Goal: Task Accomplishment & Management: Complete application form

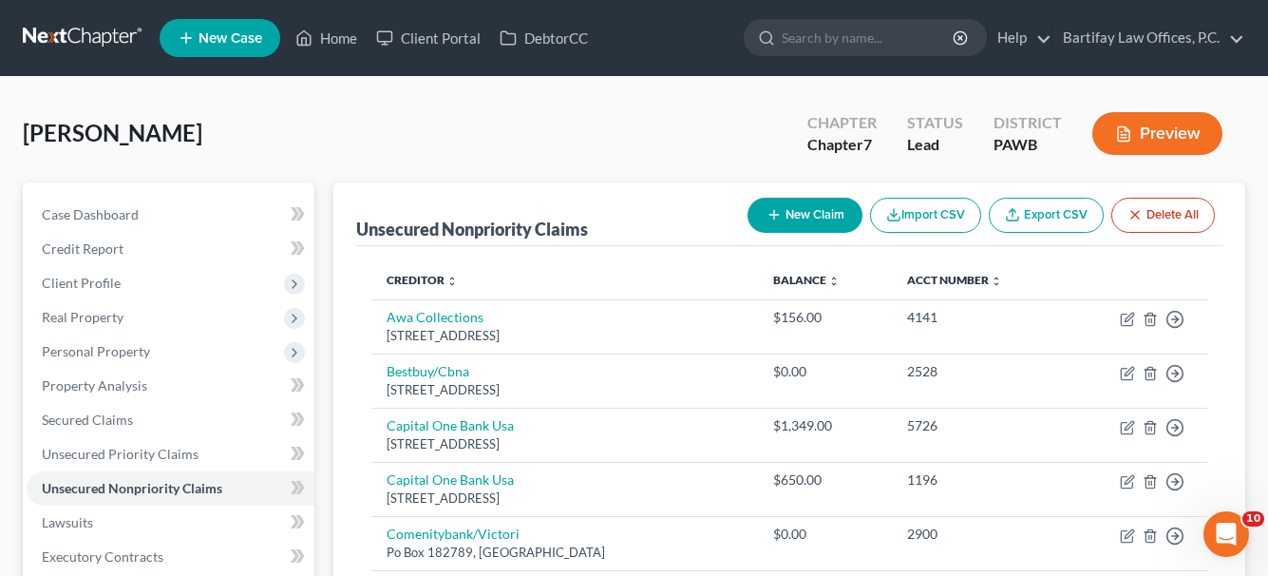
click at [821, 213] on button "New Claim" at bounding box center [805, 215] width 115 height 35
select select "0"
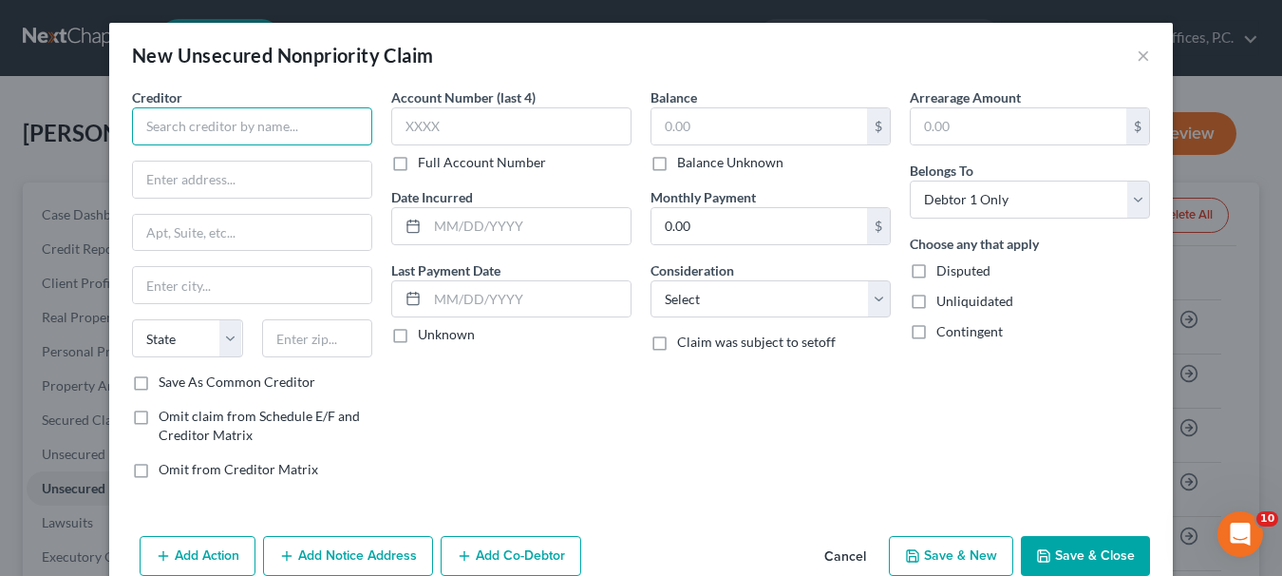
click at [304, 119] on input "text" at bounding box center [252, 126] width 240 height 38
type input "Rent-a-Center"
click at [1115, 553] on button "Save & Close" at bounding box center [1085, 556] width 129 height 40
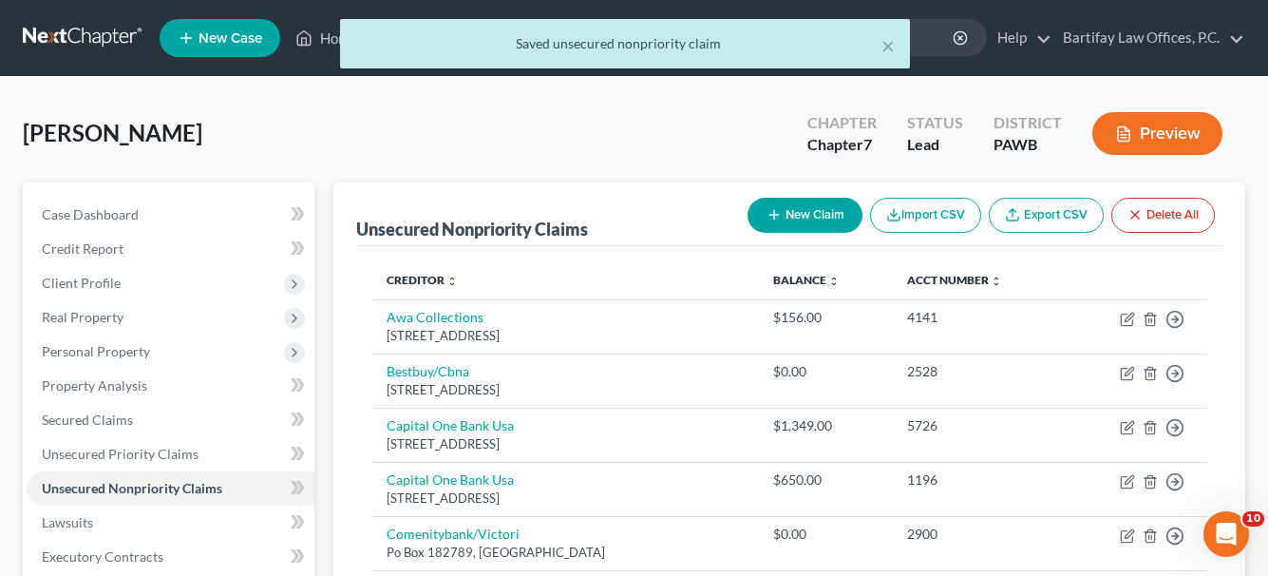
click at [841, 219] on button "New Claim" at bounding box center [805, 215] width 115 height 35
select select "0"
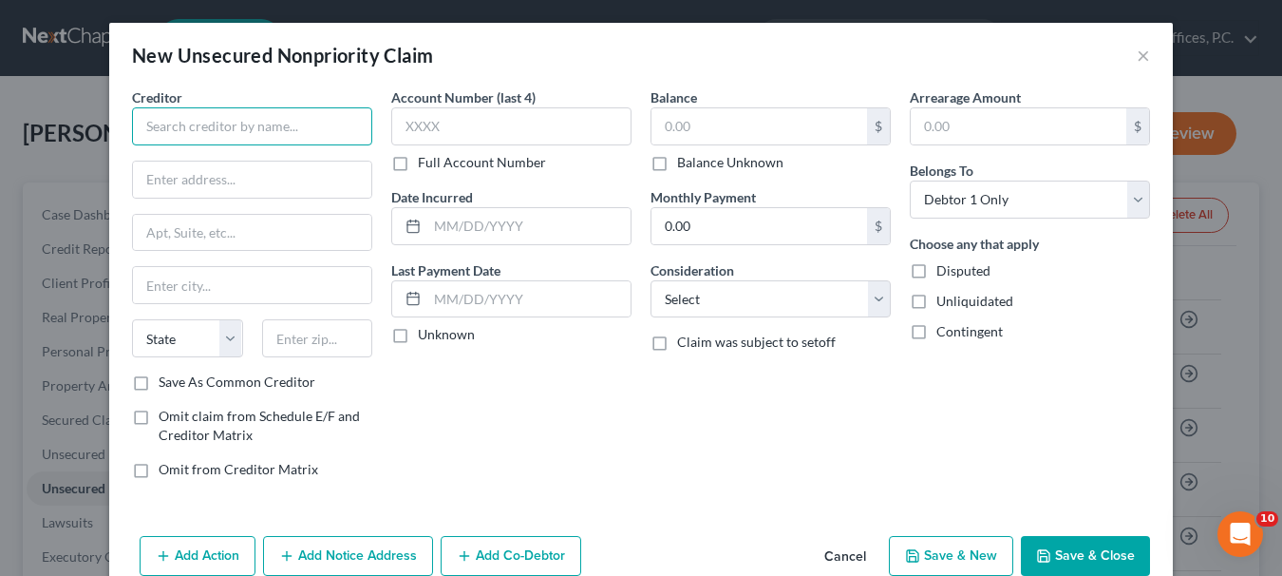
click at [277, 117] on input "text" at bounding box center [252, 126] width 240 height 38
type input "S"
type input "Xfinity"
click at [1056, 553] on button "Save & Close" at bounding box center [1085, 556] width 129 height 40
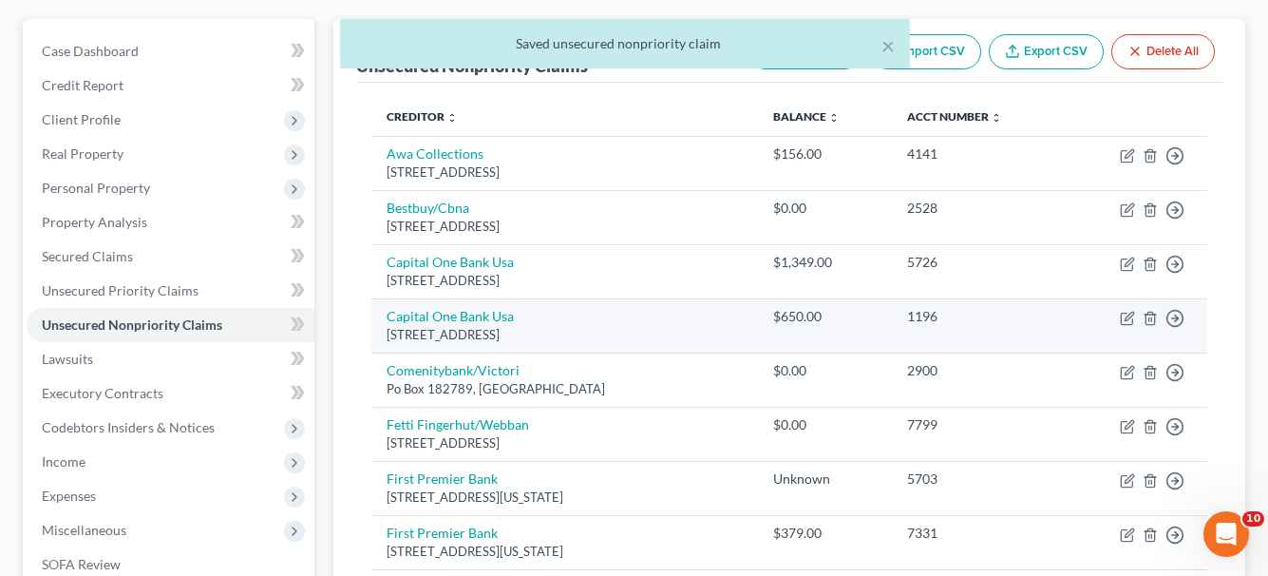
scroll to position [190, 0]
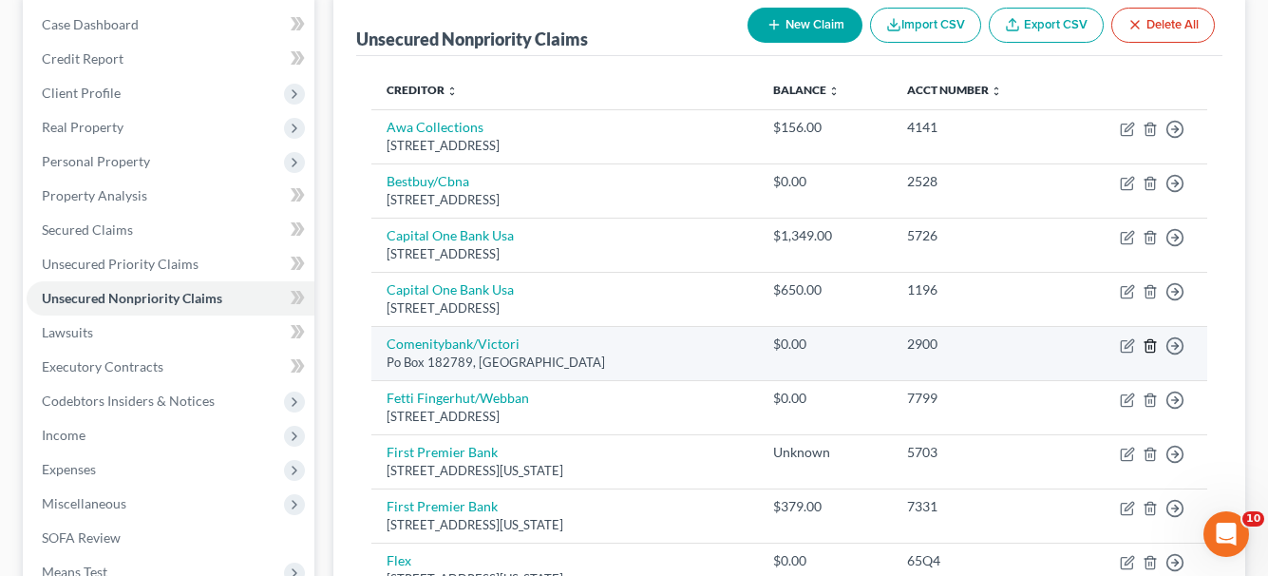
click at [1147, 345] on icon "button" at bounding box center [1150, 345] width 15 height 15
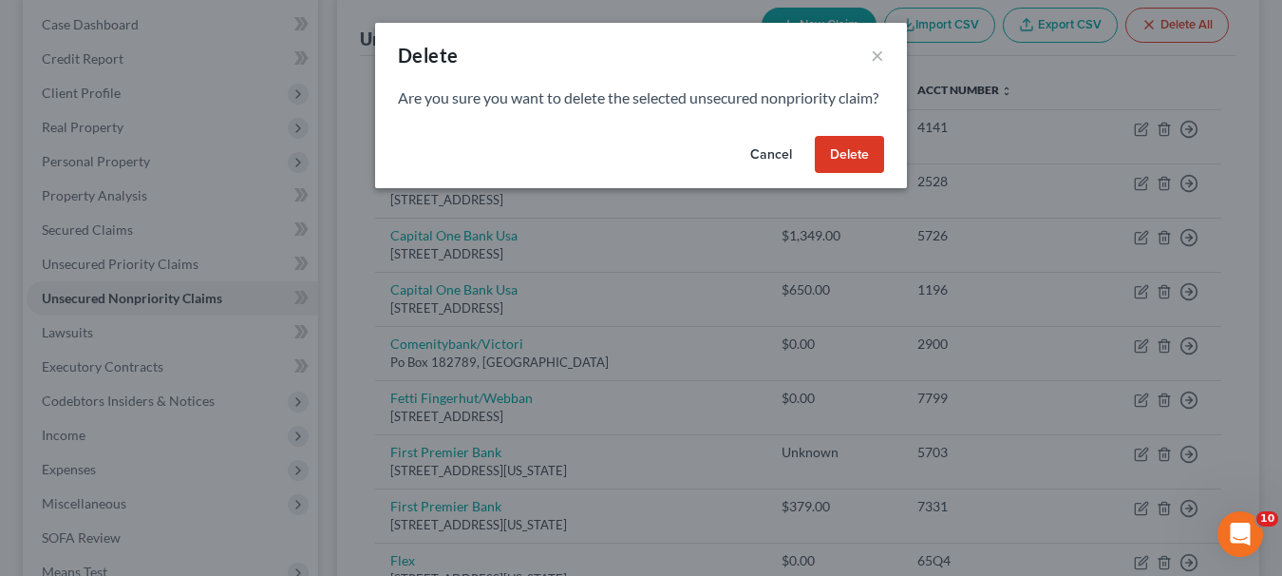
click at [850, 169] on button "Delete" at bounding box center [849, 155] width 69 height 38
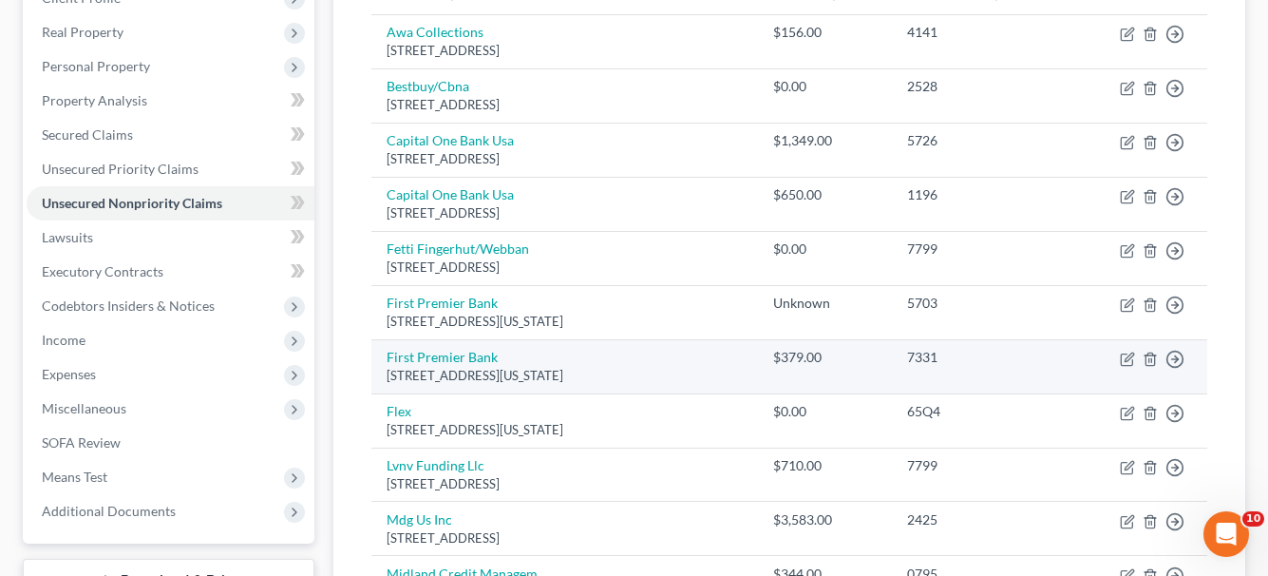
scroll to position [380, 0]
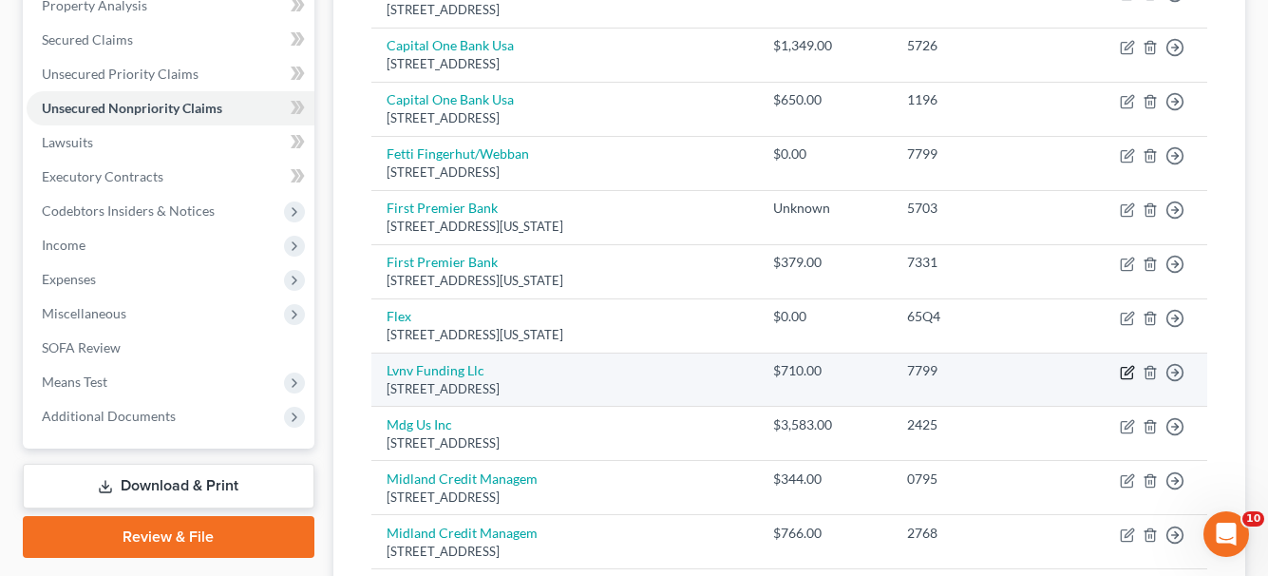
click at [1129, 377] on icon "button" at bounding box center [1127, 372] width 15 height 15
select select "42"
select select "0"
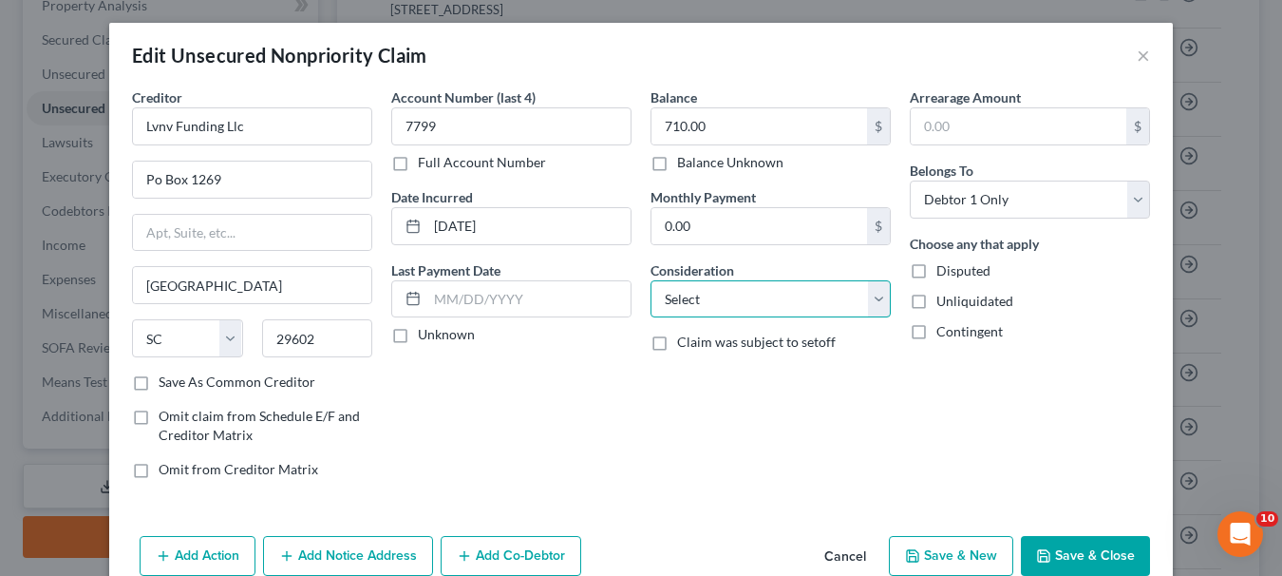
click at [877, 305] on select "Select Cable / Satellite Services Collection Agency Credit Card Debt Debt Couns…" at bounding box center [771, 299] width 240 height 38
select select "14"
click at [651, 280] on select "Select Cable / Satellite Services Collection Agency Credit Card Debt Debt Couns…" at bounding box center [771, 299] width 240 height 38
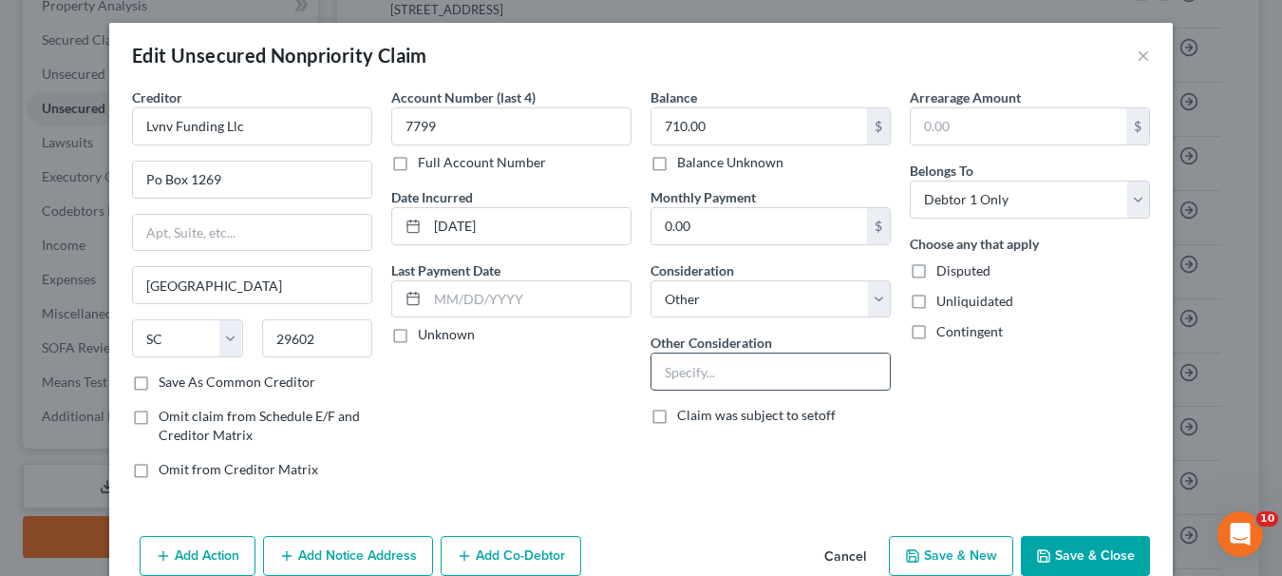
click at [704, 374] on input "text" at bounding box center [771, 371] width 238 height 36
click at [809, 370] on input "Factoring co/Capital One" at bounding box center [771, 371] width 238 height 36
type input "Factoring co/Fingerhut/Webbank"
click at [1091, 559] on button "Save & Close" at bounding box center [1085, 556] width 129 height 40
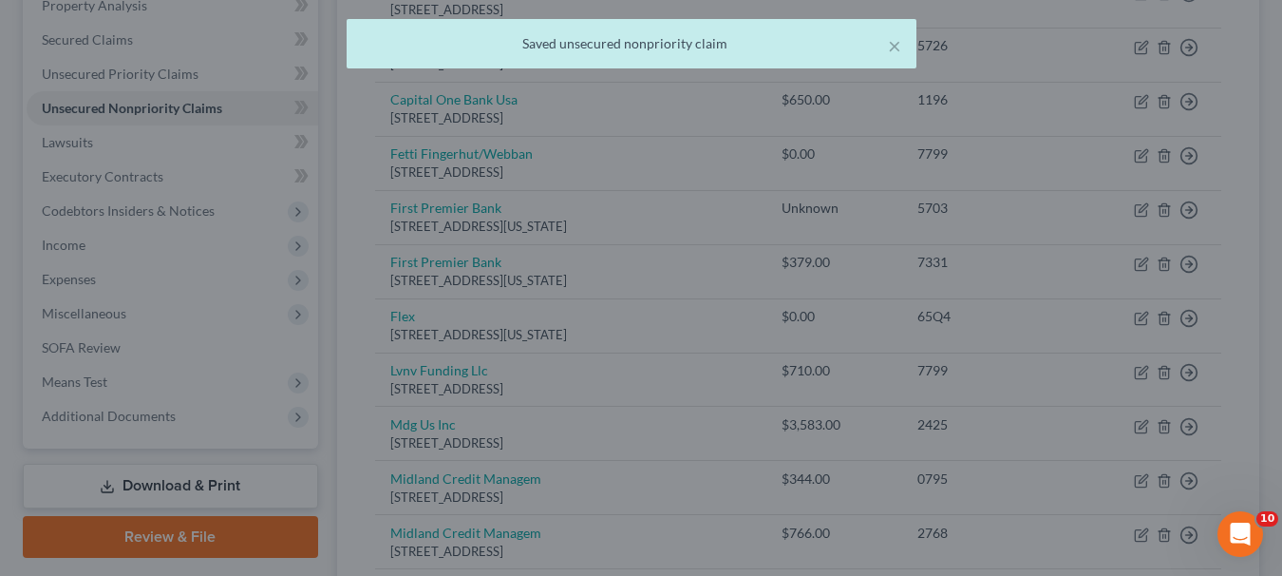
type input "0"
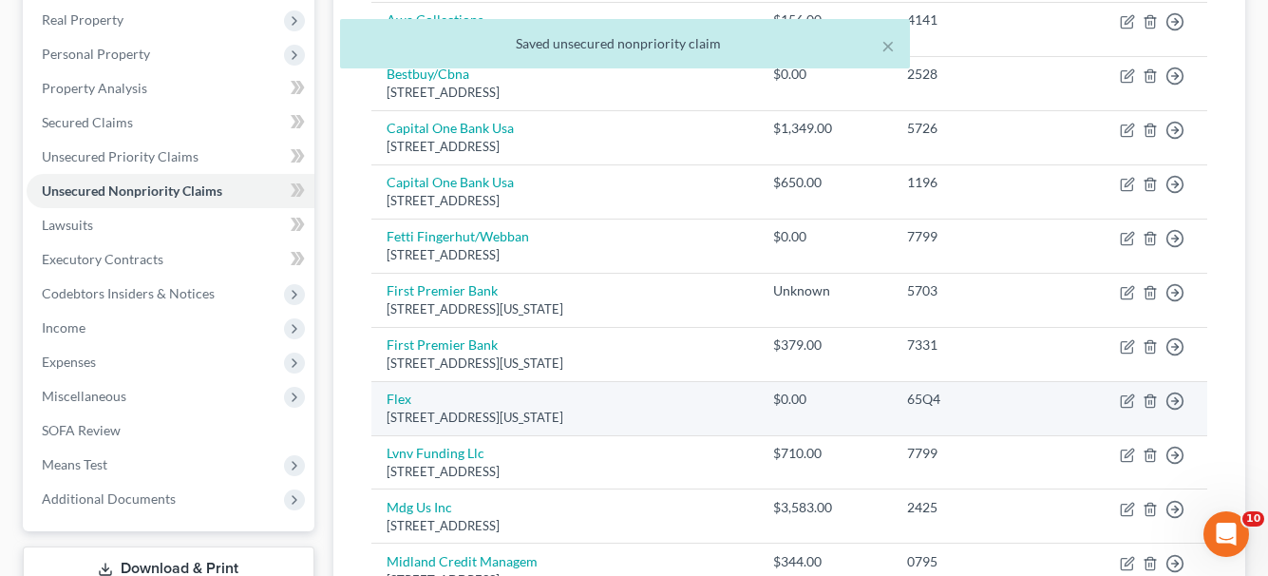
scroll to position [285, 0]
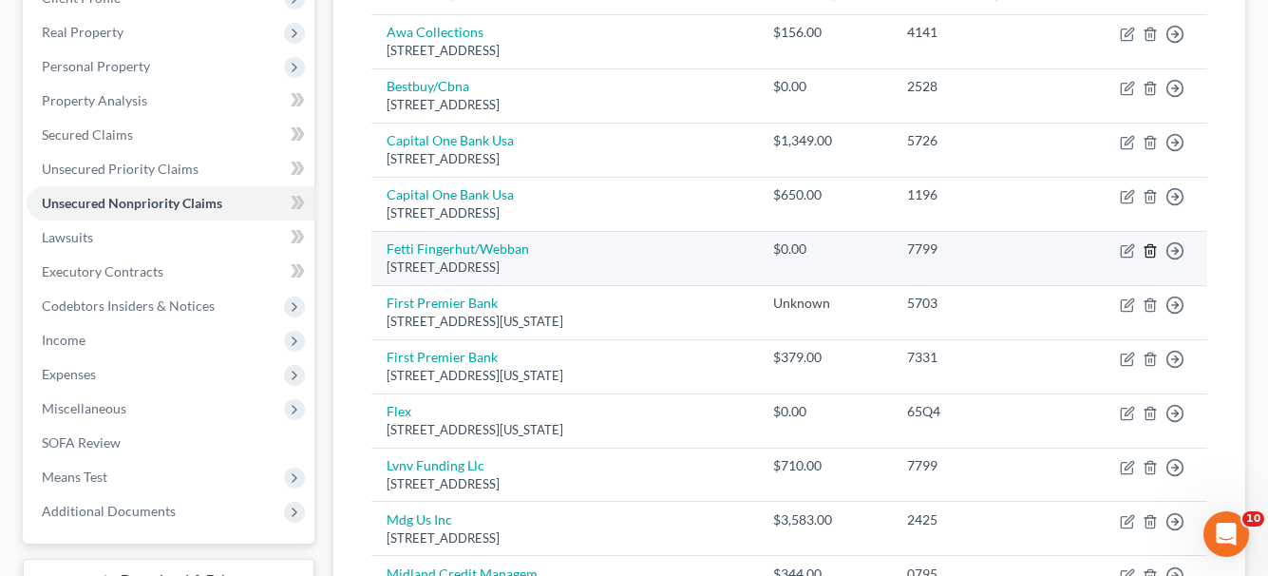
click at [1153, 249] on icon "button" at bounding box center [1150, 250] width 15 height 15
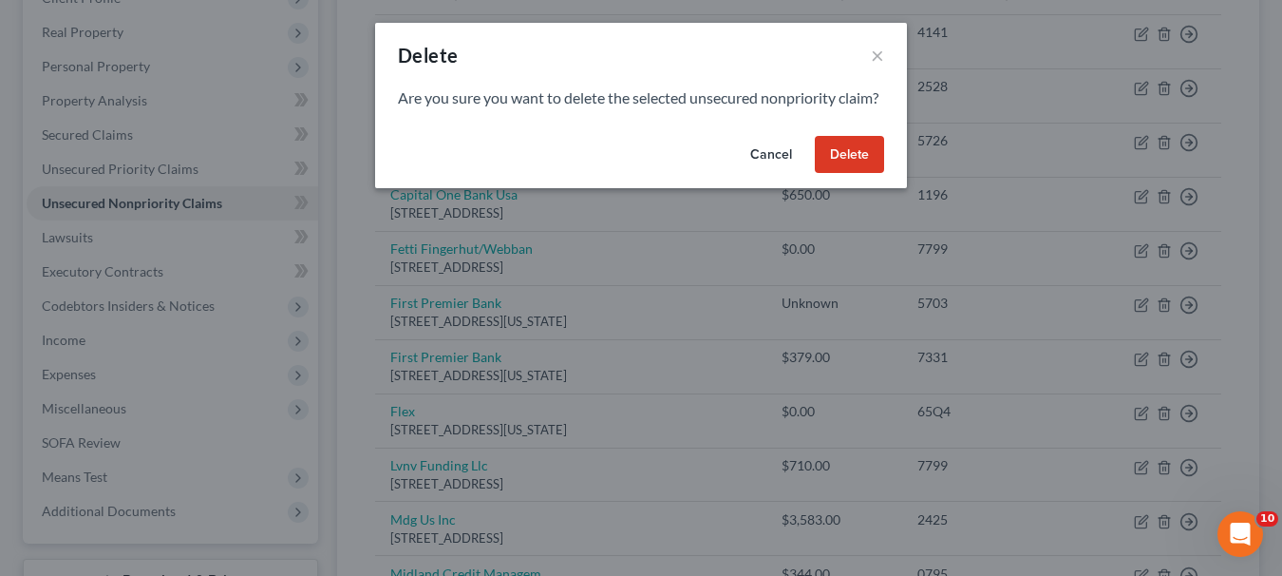
click at [864, 172] on button "Delete" at bounding box center [849, 155] width 69 height 38
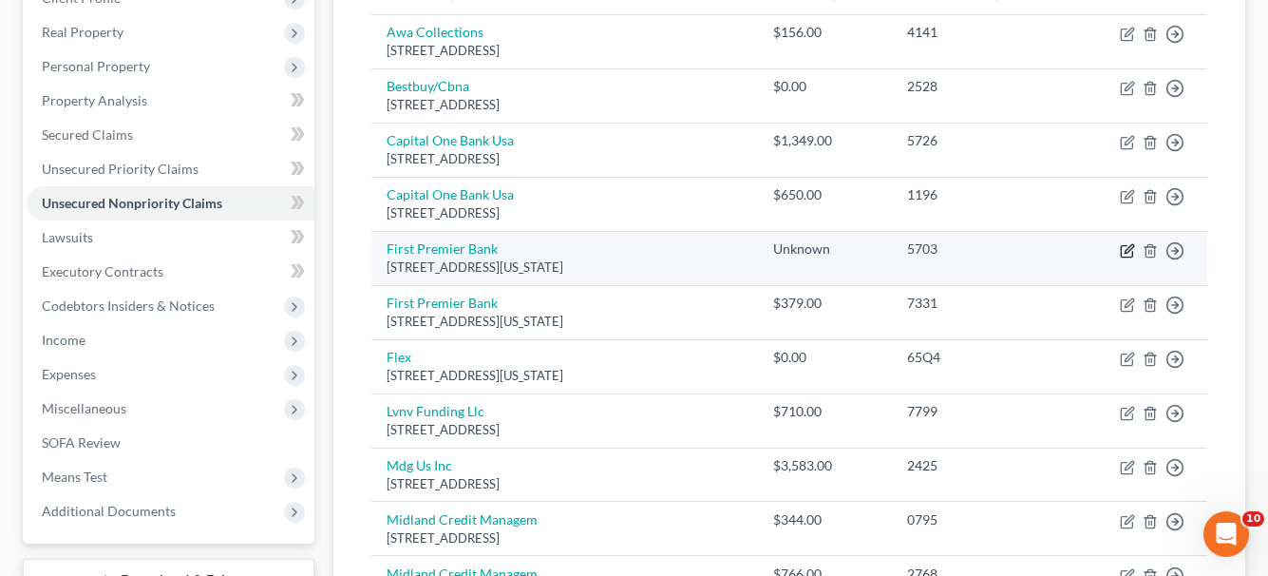
click at [1125, 250] on icon "button" at bounding box center [1127, 250] width 15 height 15
select select "43"
select select "2"
select select "0"
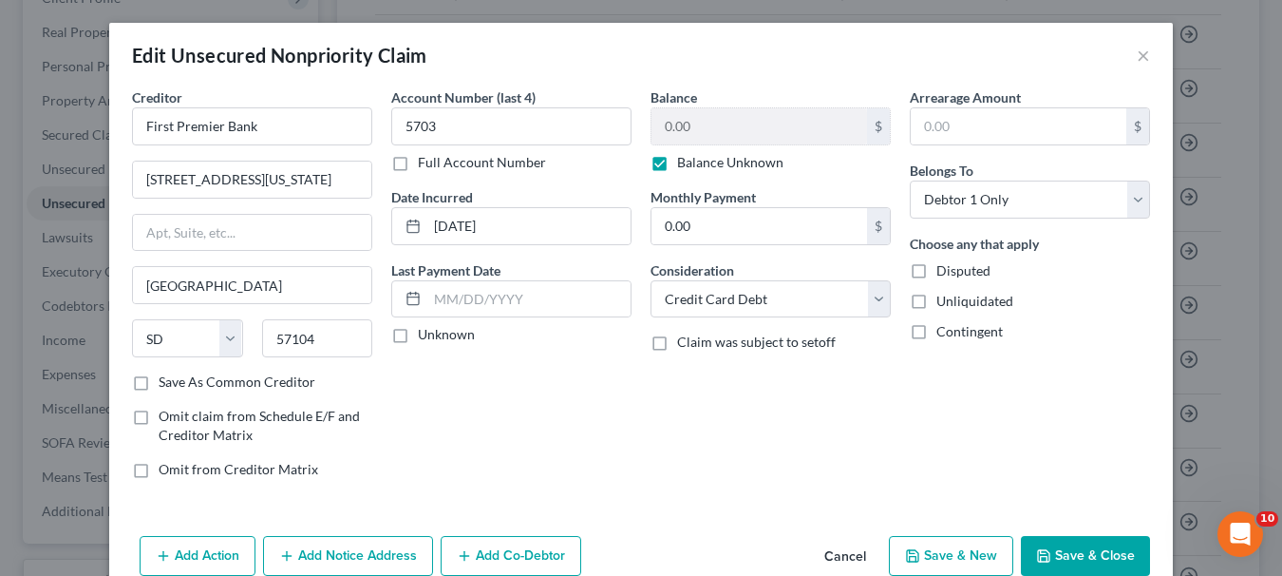
click at [677, 166] on label "Balance Unknown" at bounding box center [730, 162] width 106 height 19
click at [685, 165] on input "Balance Unknown" at bounding box center [691, 159] width 12 height 12
checkbox input "false"
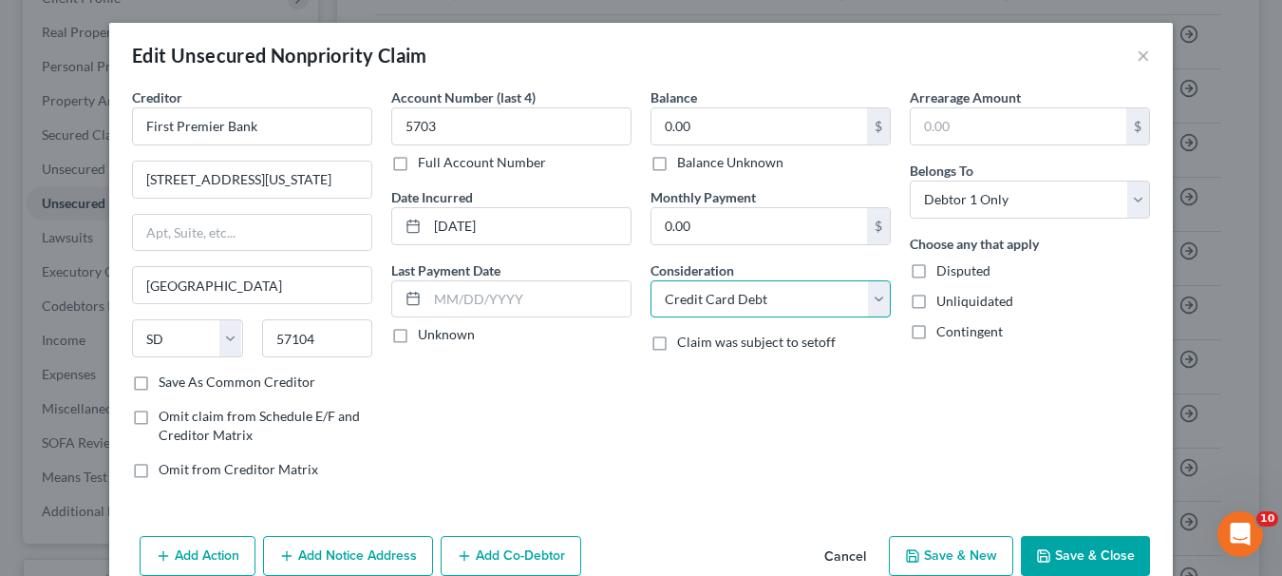
click at [869, 296] on select "Select Cable / Satellite Services Collection Agency Credit Card Debt Debt Couns…" at bounding box center [771, 299] width 240 height 38
select select "14"
click at [651, 280] on select "Select Cable / Satellite Services Collection Agency Credit Card Debt Debt Couns…" at bounding box center [771, 299] width 240 height 38
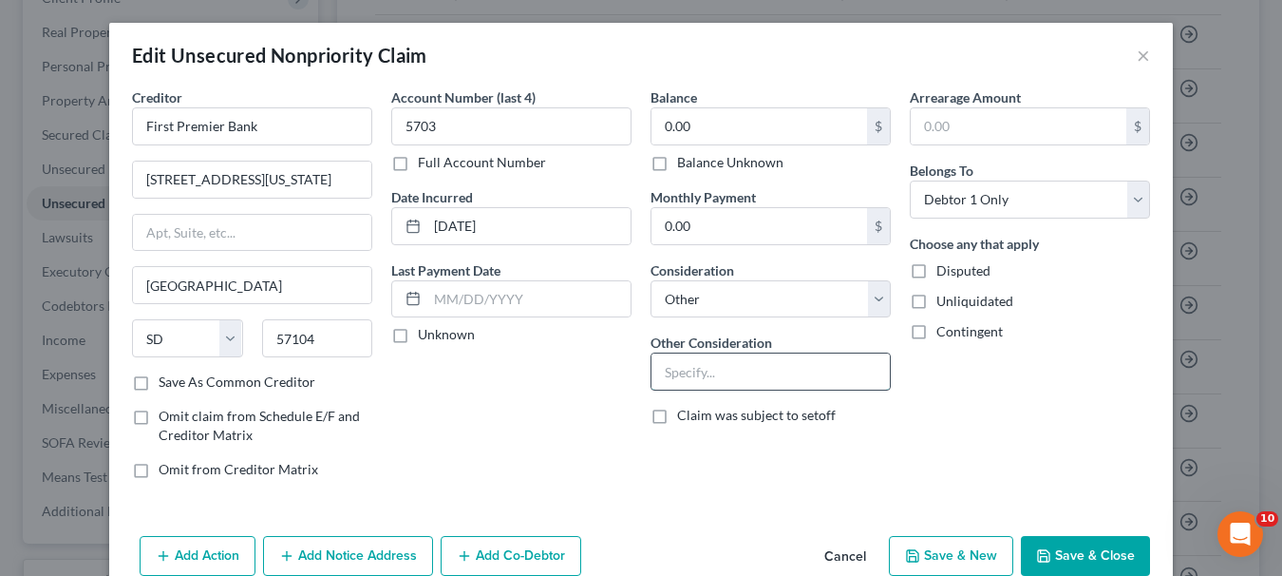
click at [730, 362] on input "text" at bounding box center [771, 371] width 238 height 36
type input "For Notice Only"
click at [1052, 549] on button "Save & Close" at bounding box center [1085, 556] width 129 height 40
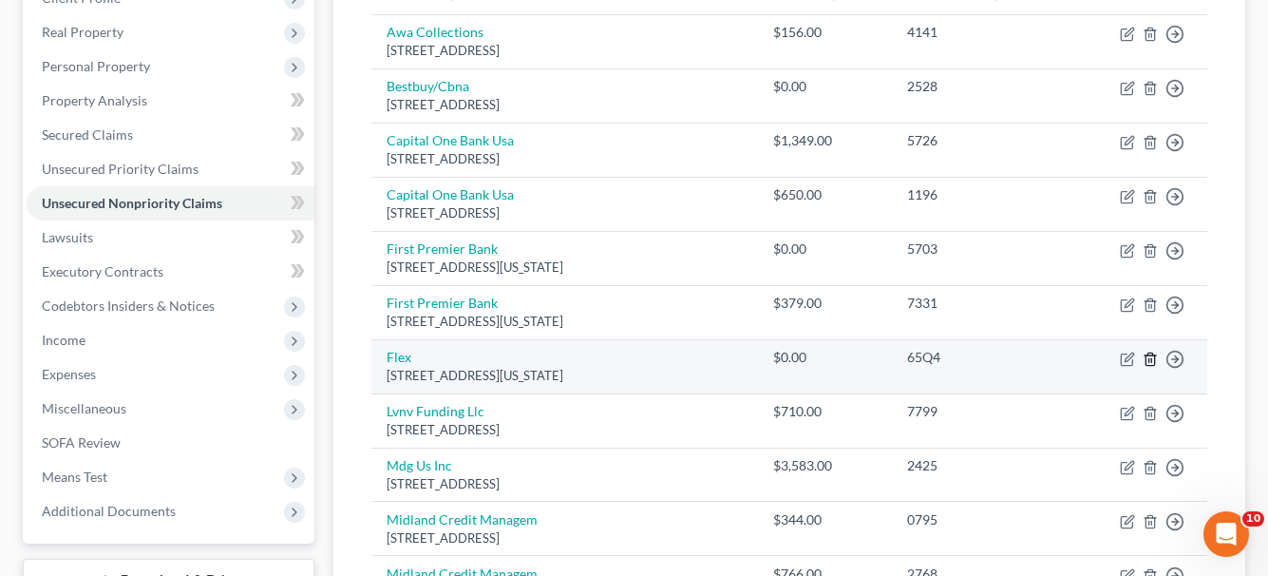
click at [1147, 356] on icon "button" at bounding box center [1150, 358] width 15 height 15
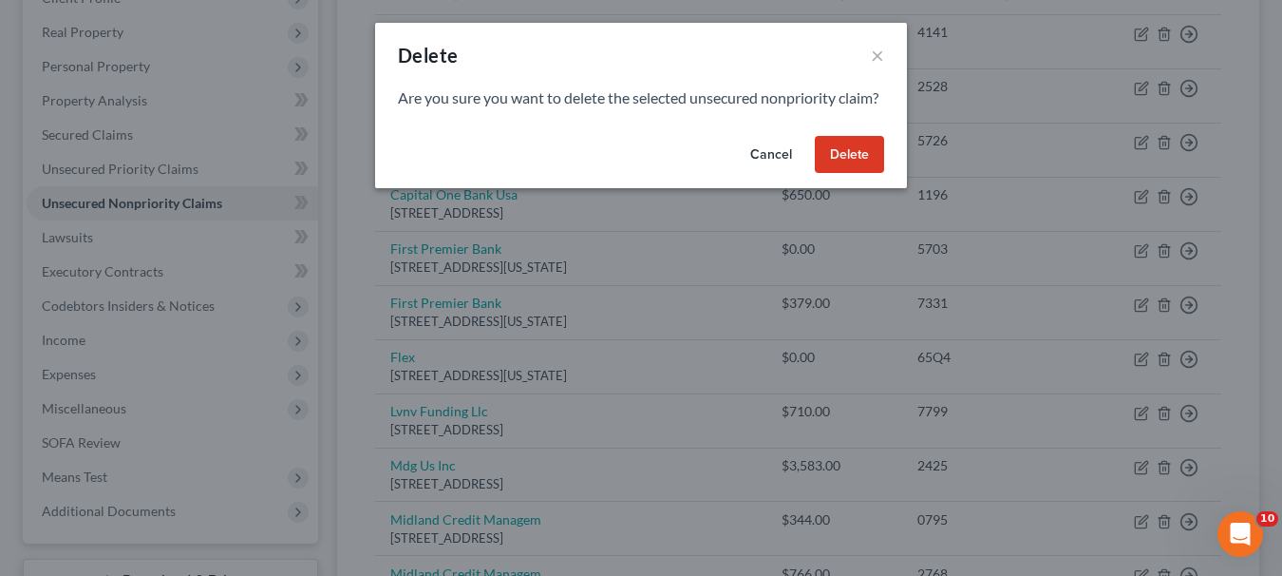
click at [844, 174] on button "Delete" at bounding box center [849, 155] width 69 height 38
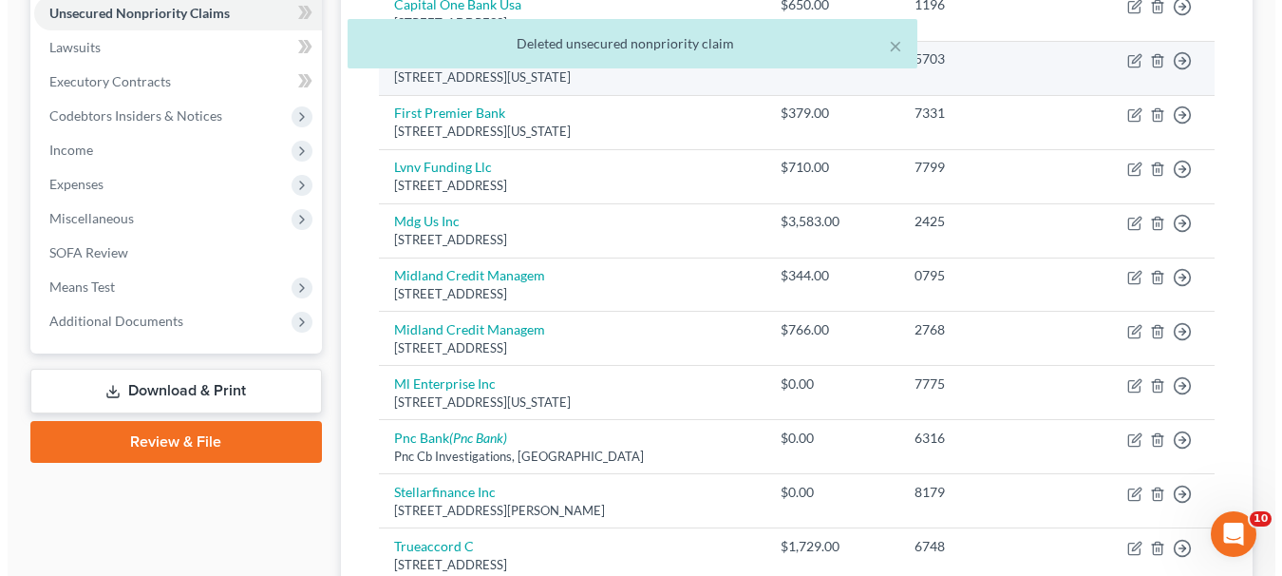
scroll to position [570, 0]
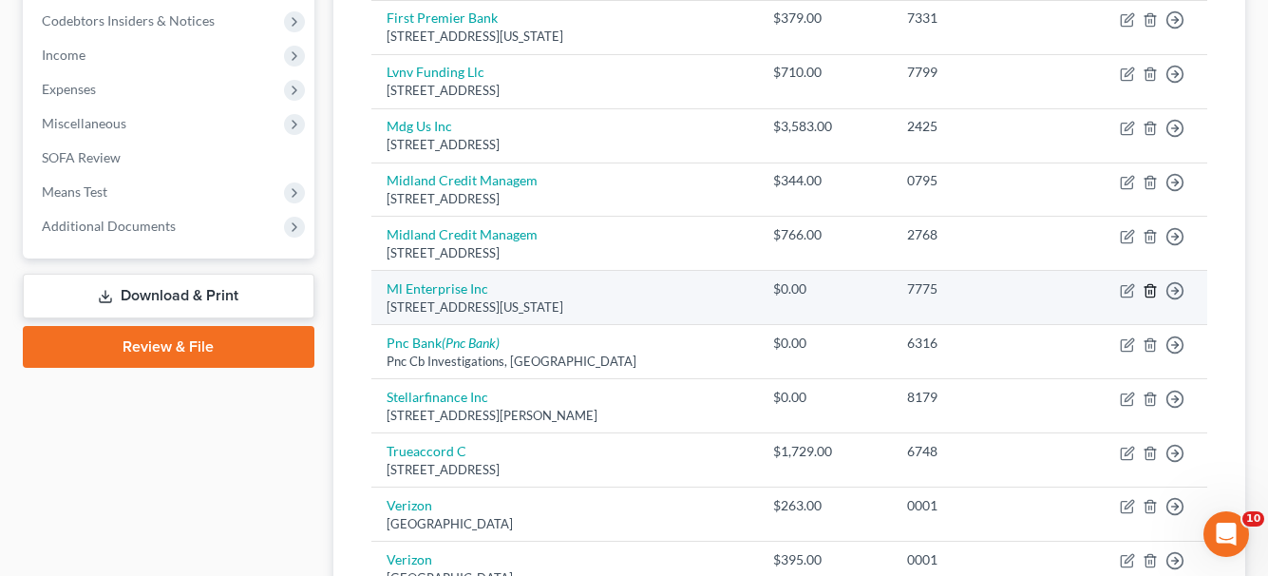
click at [1154, 288] on icon "button" at bounding box center [1150, 290] width 9 height 12
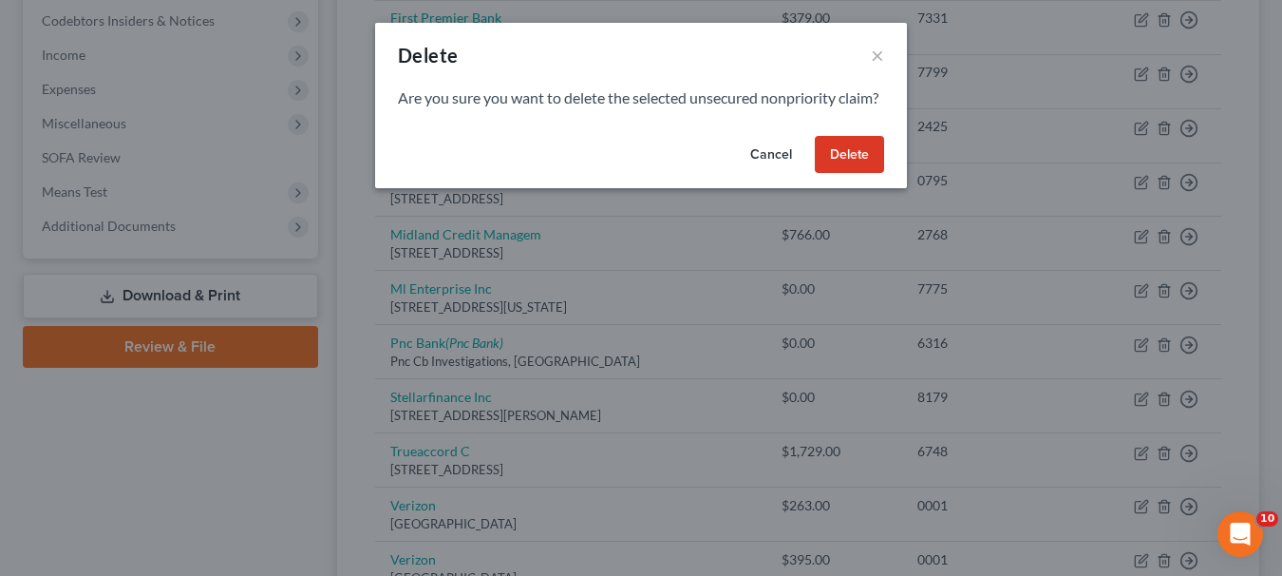
click at [857, 168] on button "Delete" at bounding box center [849, 155] width 69 height 38
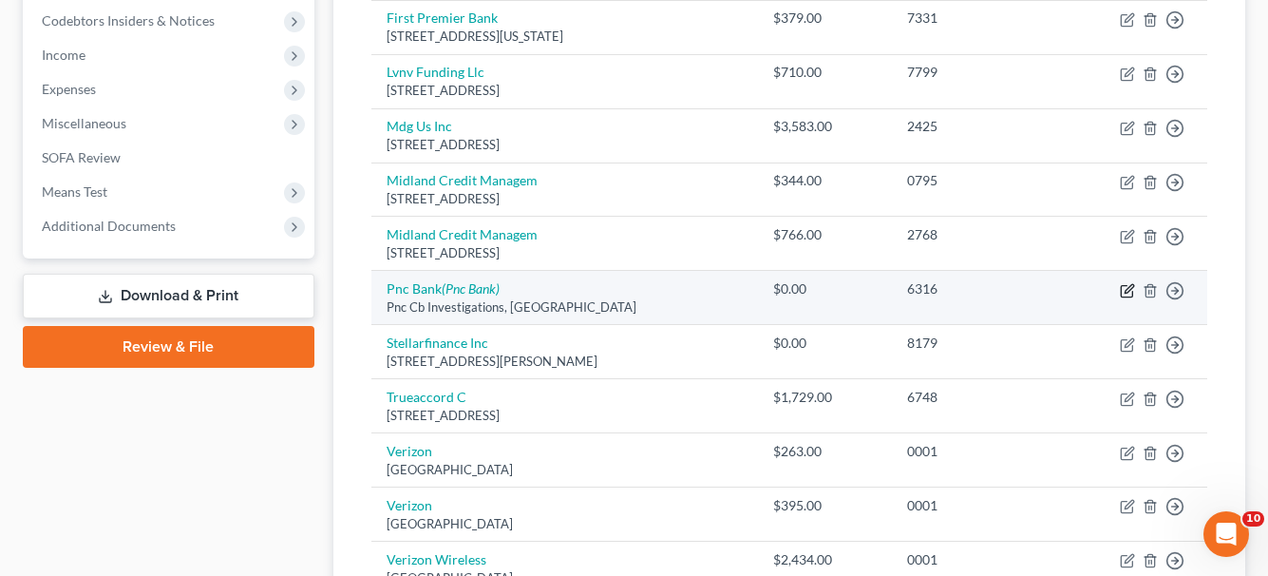
click at [1127, 294] on icon "button" at bounding box center [1127, 290] width 15 height 15
select select "36"
select select "2"
select select "0"
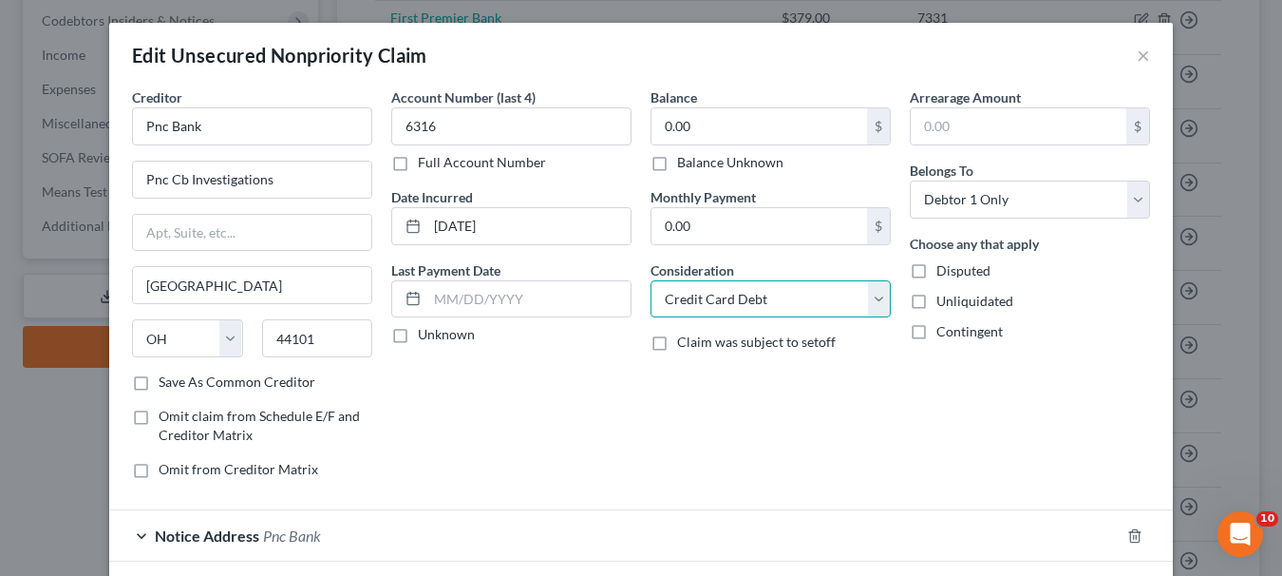
click at [870, 308] on select "Select Cable / Satellite Services Collection Agency Credit Card Debt Debt Couns…" at bounding box center [771, 299] width 240 height 38
select select "14"
click at [651, 280] on select "Select Cable / Satellite Services Collection Agency Credit Card Debt Debt Couns…" at bounding box center [771, 299] width 240 height 38
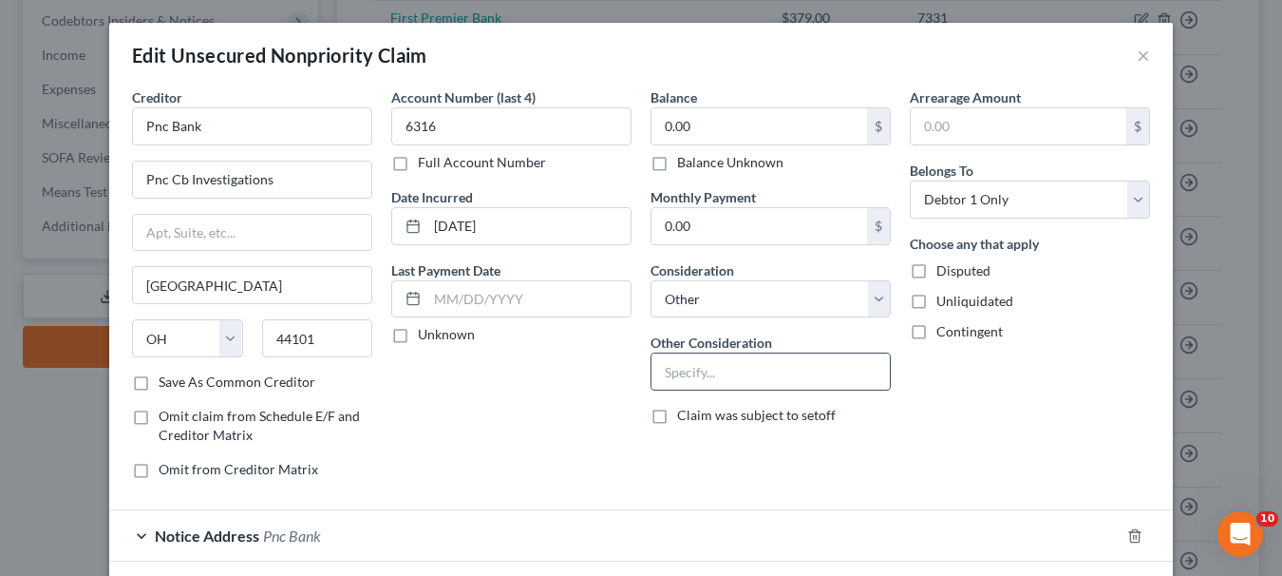
click at [832, 377] on input "text" at bounding box center [771, 371] width 238 height 36
type input "For Notice Only"
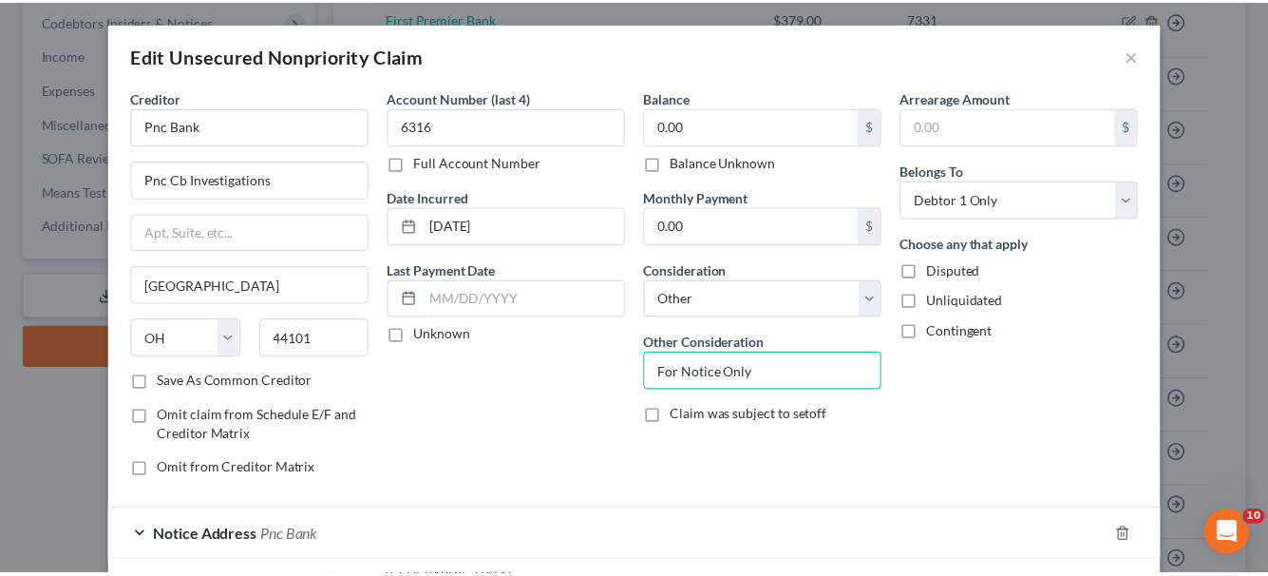
scroll to position [144, 0]
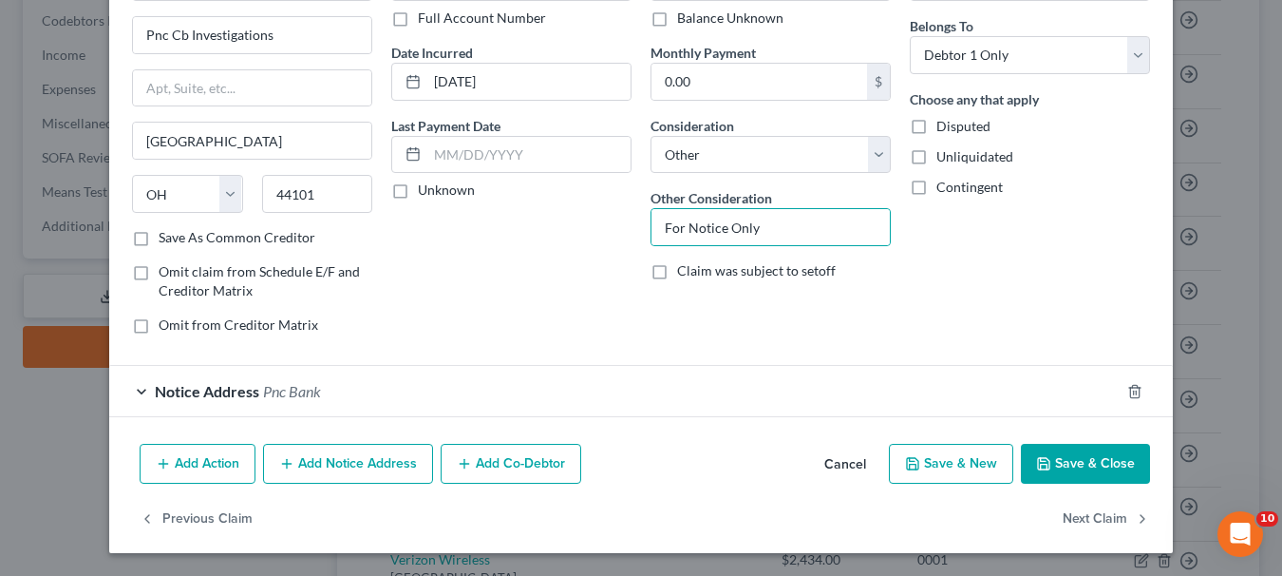
click at [1084, 464] on button "Save & Close" at bounding box center [1085, 464] width 129 height 40
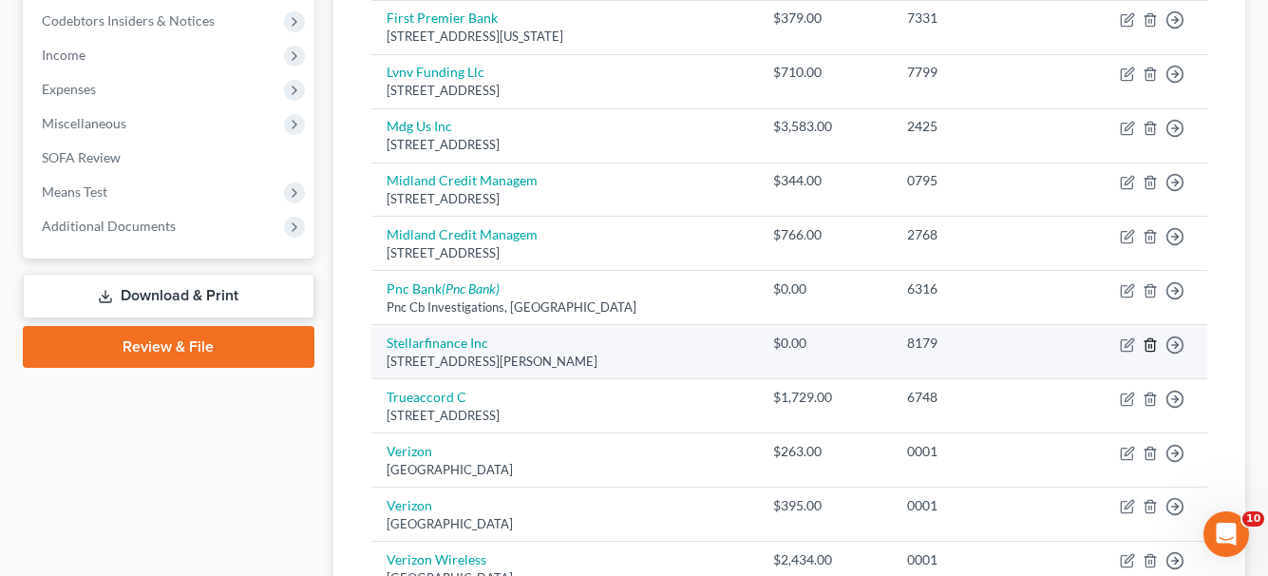
click at [1146, 343] on icon "button" at bounding box center [1150, 344] width 9 height 12
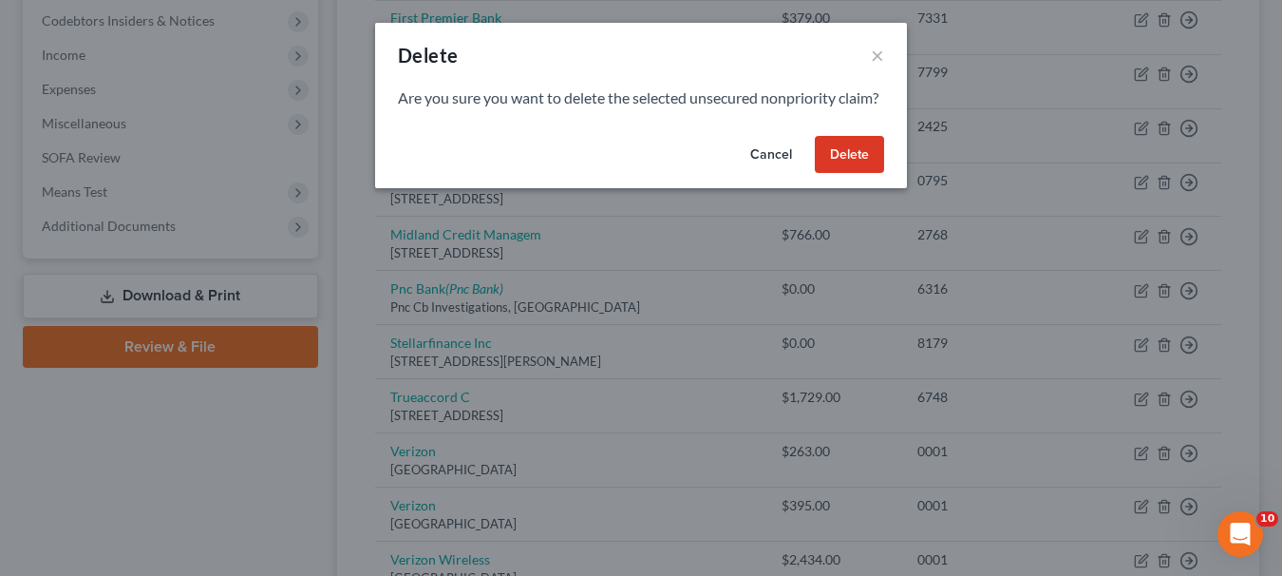
click at [842, 174] on button "Delete" at bounding box center [849, 155] width 69 height 38
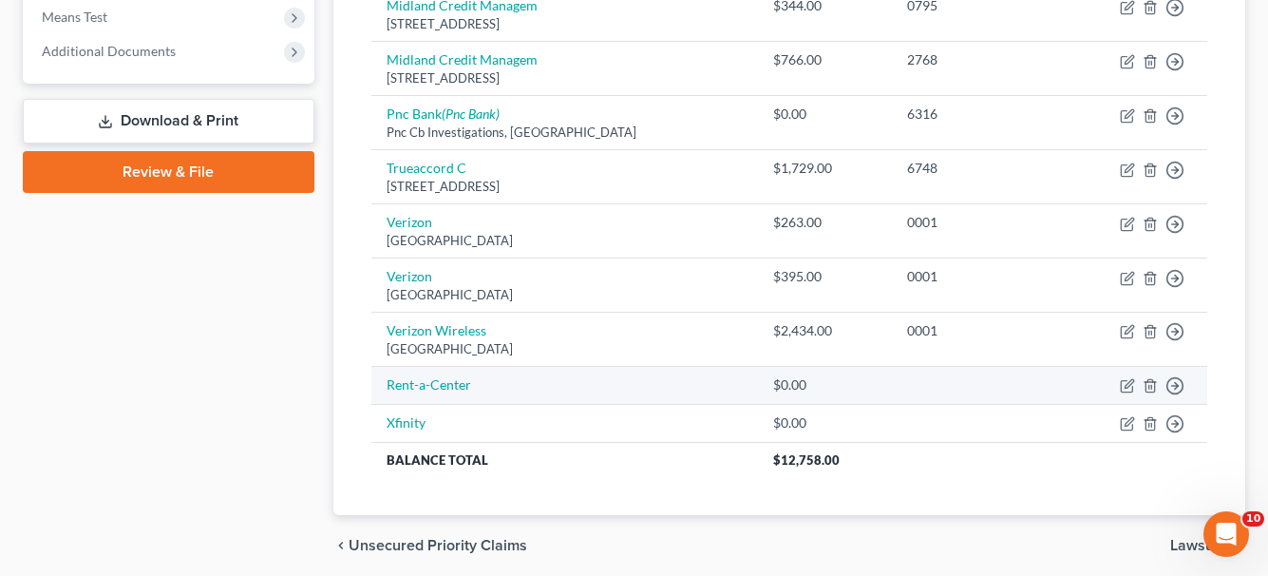
scroll to position [817, 0]
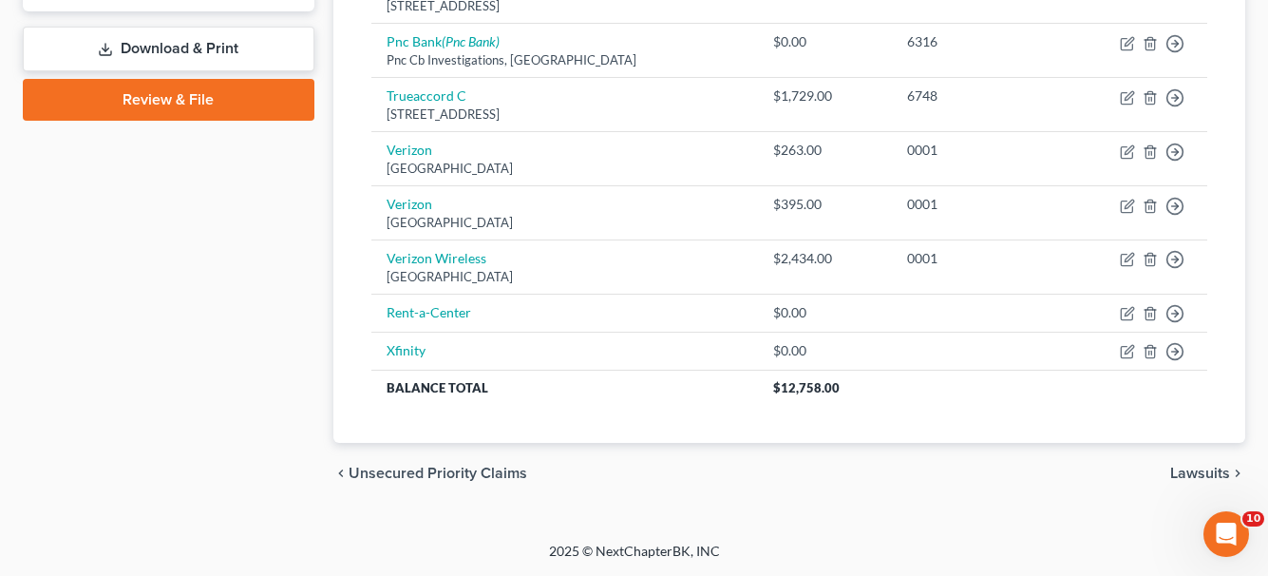
click at [1187, 472] on span "Lawsuits" at bounding box center [1200, 472] width 60 height 15
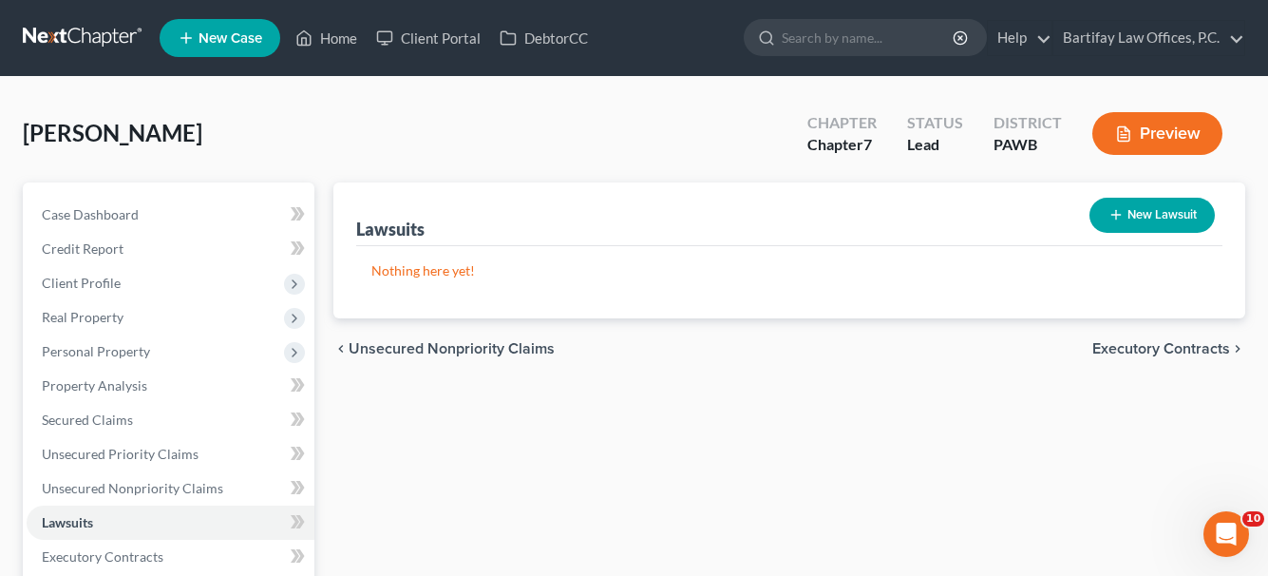
click at [1139, 349] on span "Executory Contracts" at bounding box center [1161, 348] width 138 height 15
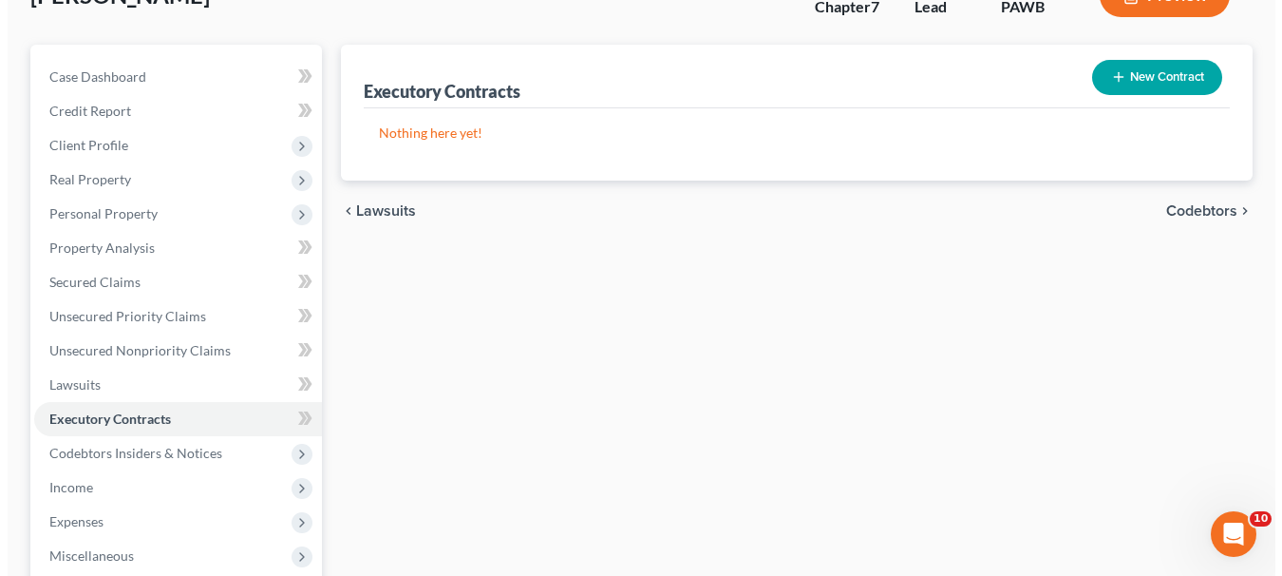
scroll to position [95, 0]
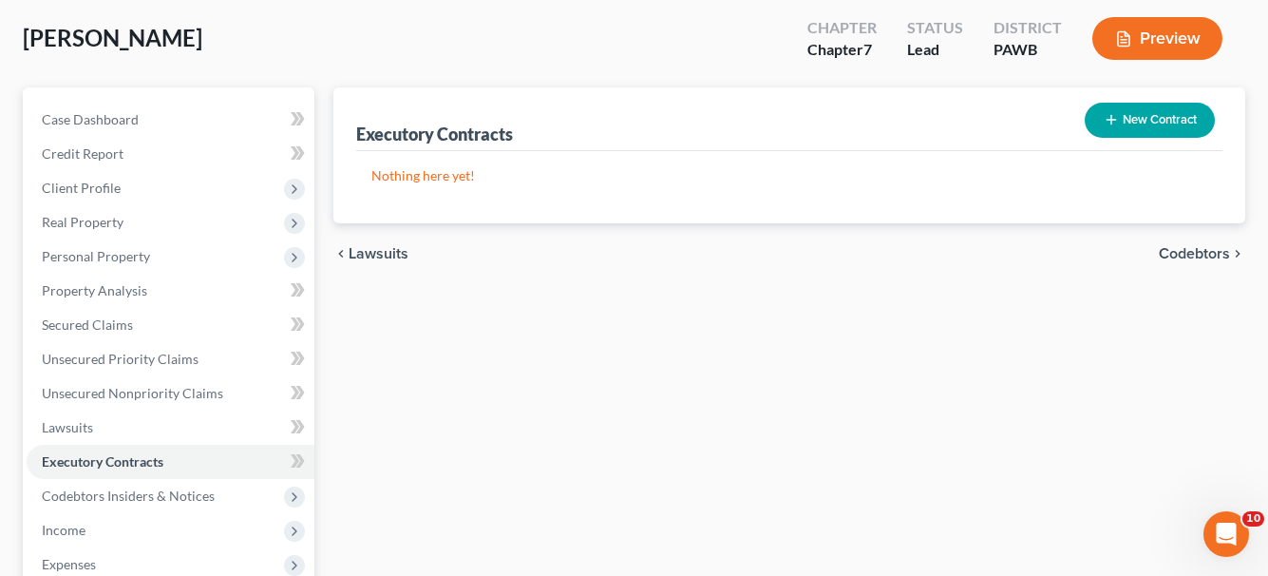
click at [1193, 108] on button "New Contract" at bounding box center [1150, 120] width 130 height 35
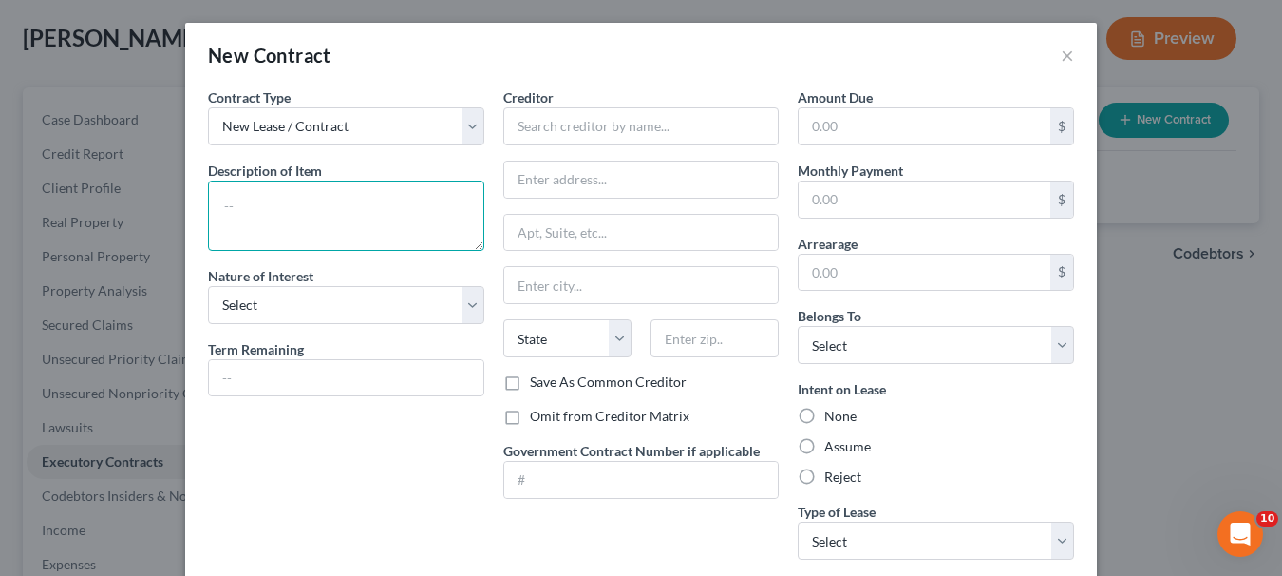
click at [388, 199] on textarea at bounding box center [346, 215] width 276 height 70
type textarea "Rental Lease"
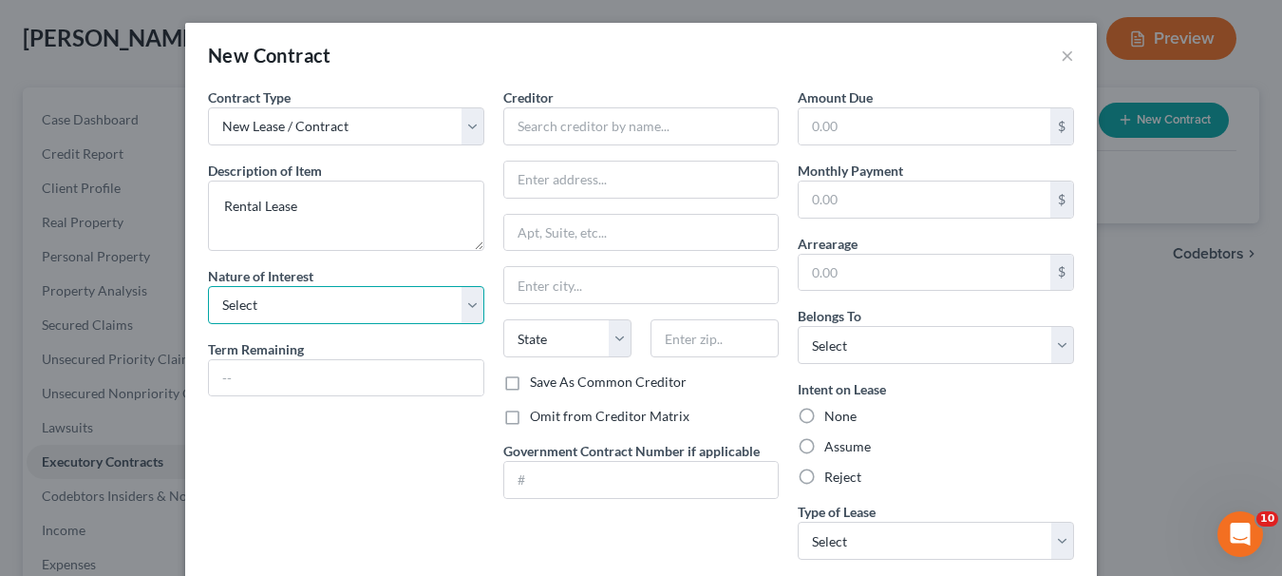
click at [462, 294] on select "Select Purchaser Agent Lessor Lessee" at bounding box center [346, 305] width 276 height 38
click at [471, 309] on select "Select Purchaser Agent Lessor Lessee" at bounding box center [346, 305] width 276 height 38
select select "3"
click at [208, 286] on select "Select Purchaser Agent Lessor Lessee" at bounding box center [346, 305] width 276 height 38
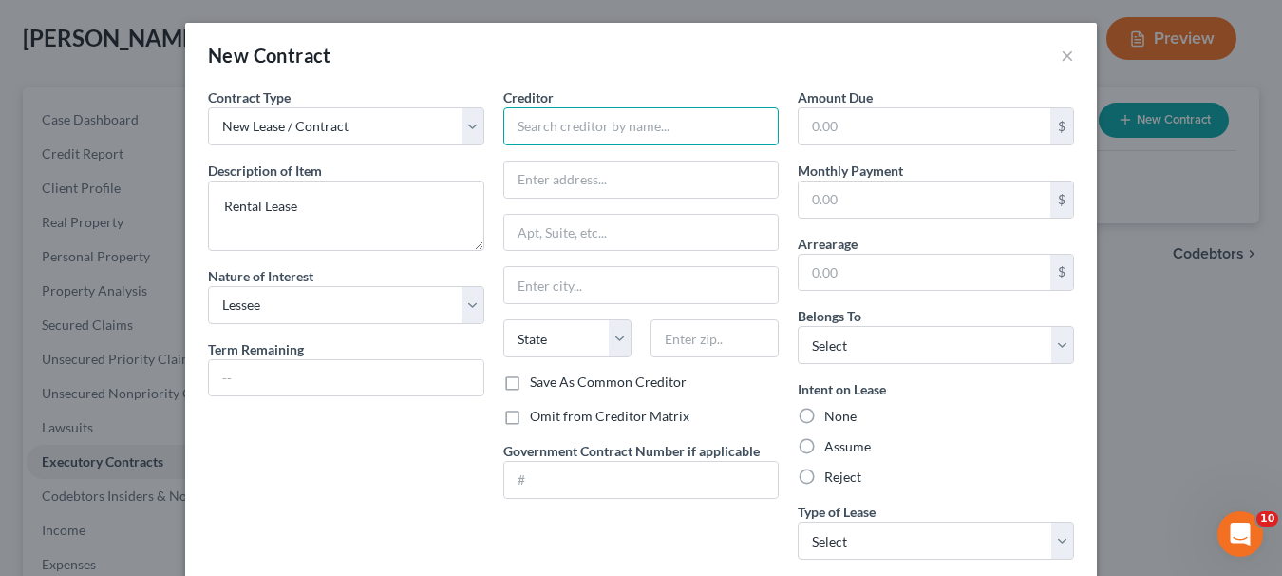
click at [590, 139] on input "text" at bounding box center [641, 126] width 276 height 38
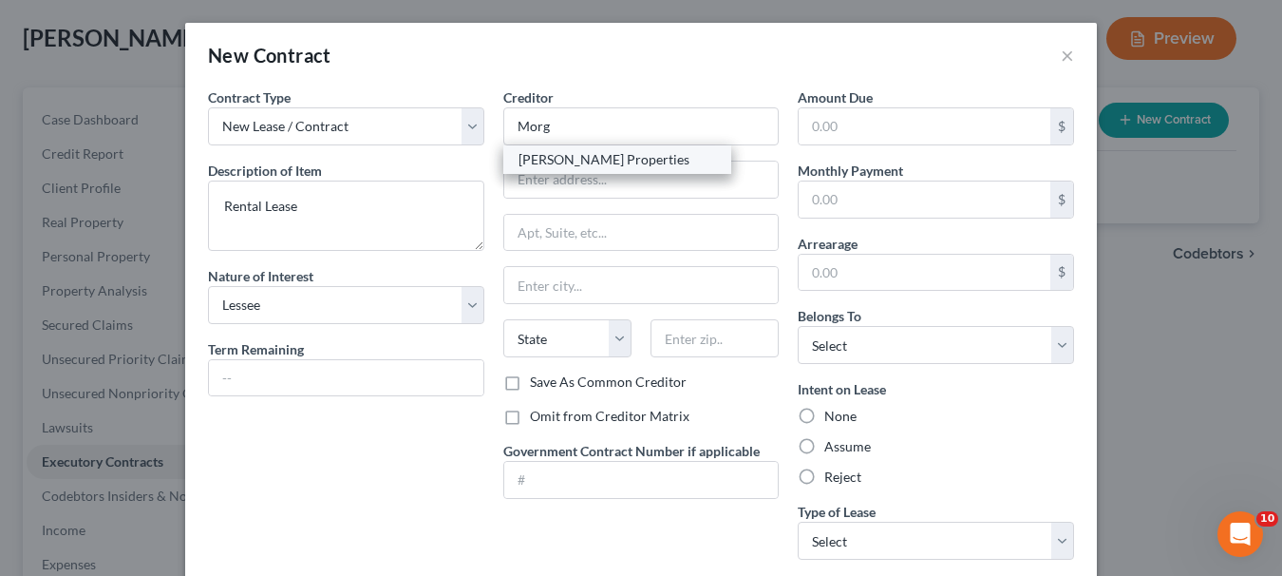
click at [569, 159] on div "[PERSON_NAME] Properties" at bounding box center [618, 159] width 198 height 19
type input "[PERSON_NAME] Properties"
type input "[STREET_ADDRESS][PERSON_NAME]"
type input "[GEOGRAPHIC_DATA]"
select select "39"
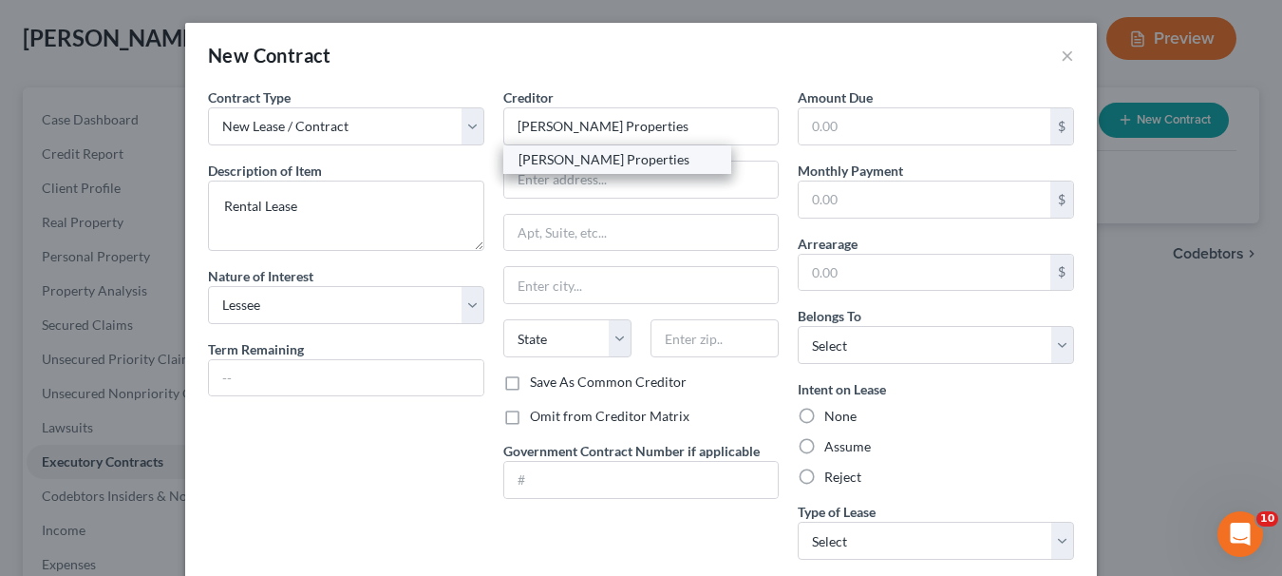
type input "15237"
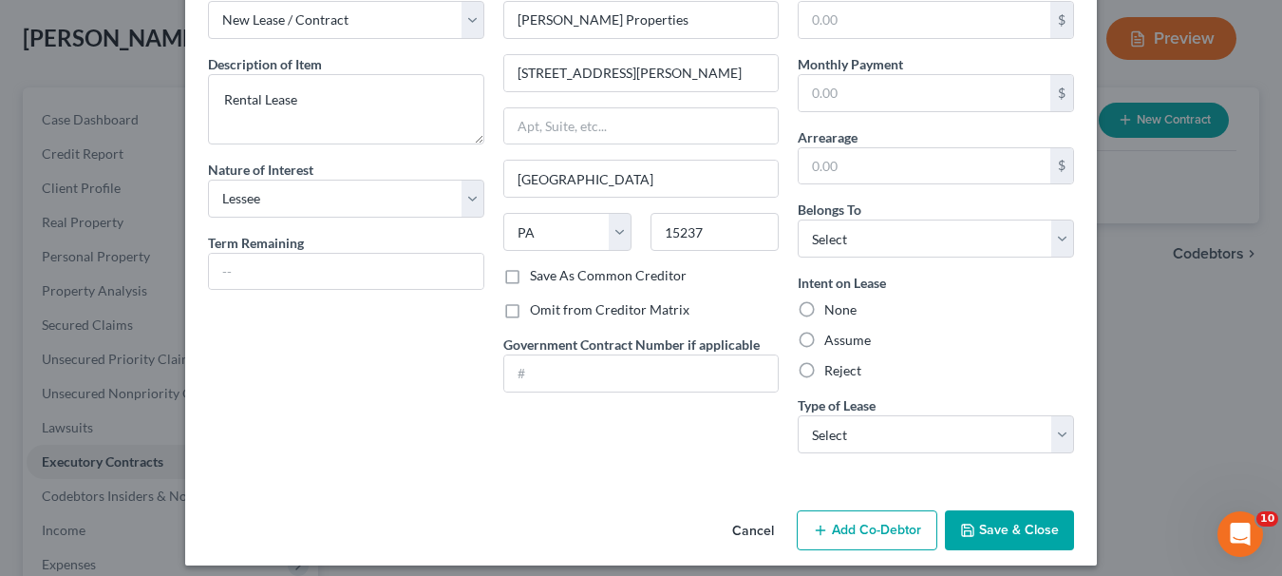
scroll to position [119, 0]
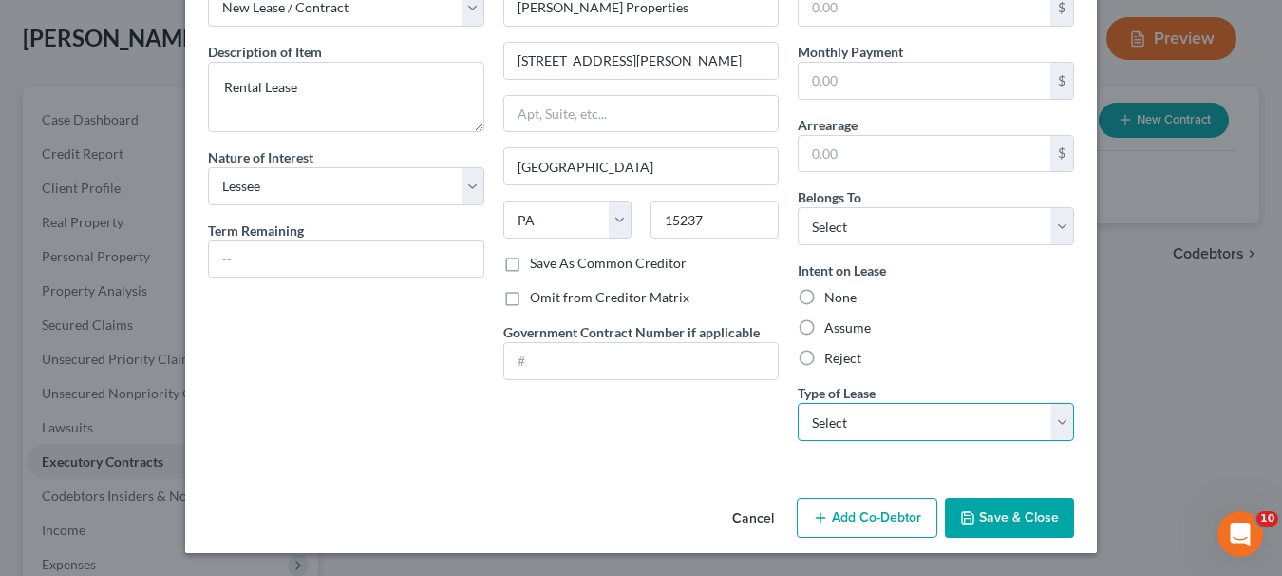
click at [873, 420] on select "Select Real Estate Car Other" at bounding box center [936, 422] width 276 height 38
select select "0"
click at [798, 403] on select "Select Real Estate Car Other" at bounding box center [936, 422] width 276 height 38
click at [530, 296] on label "Omit from Creditor Matrix" at bounding box center [610, 297] width 160 height 19
click at [538, 296] on input "Omit from Creditor Matrix" at bounding box center [544, 294] width 12 height 12
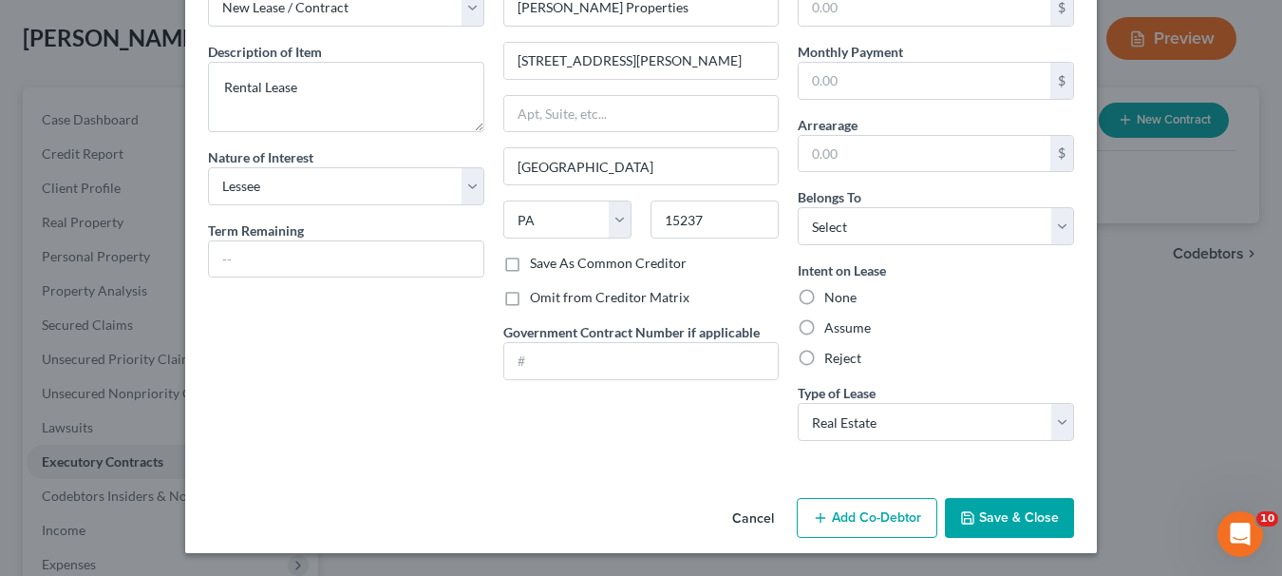
checkbox input "true"
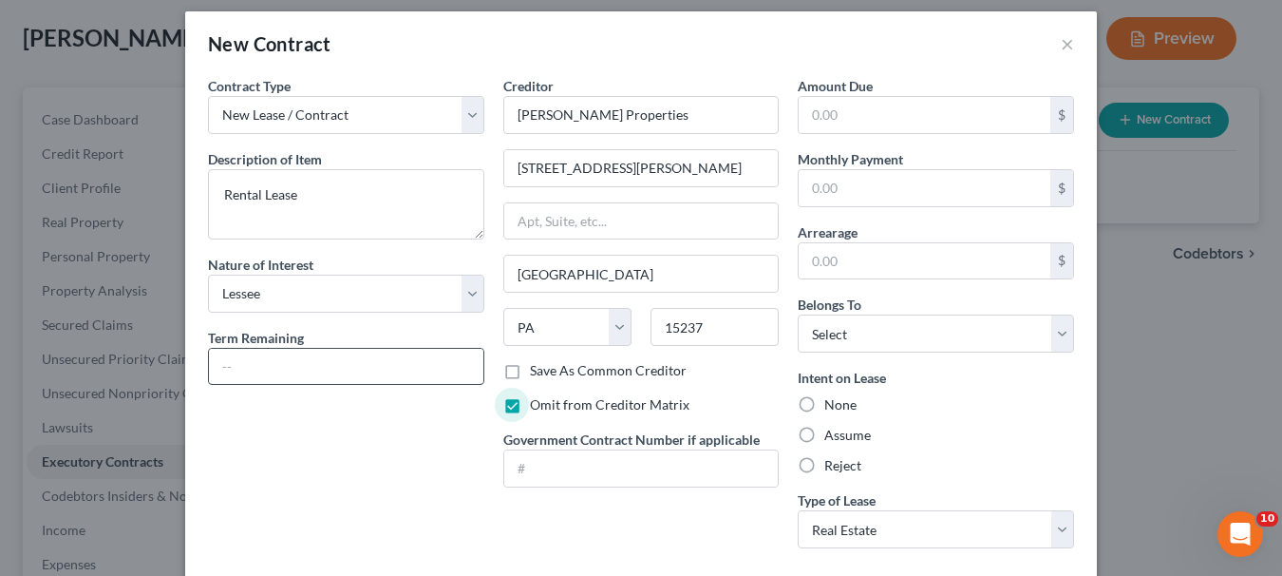
scroll to position [0, 0]
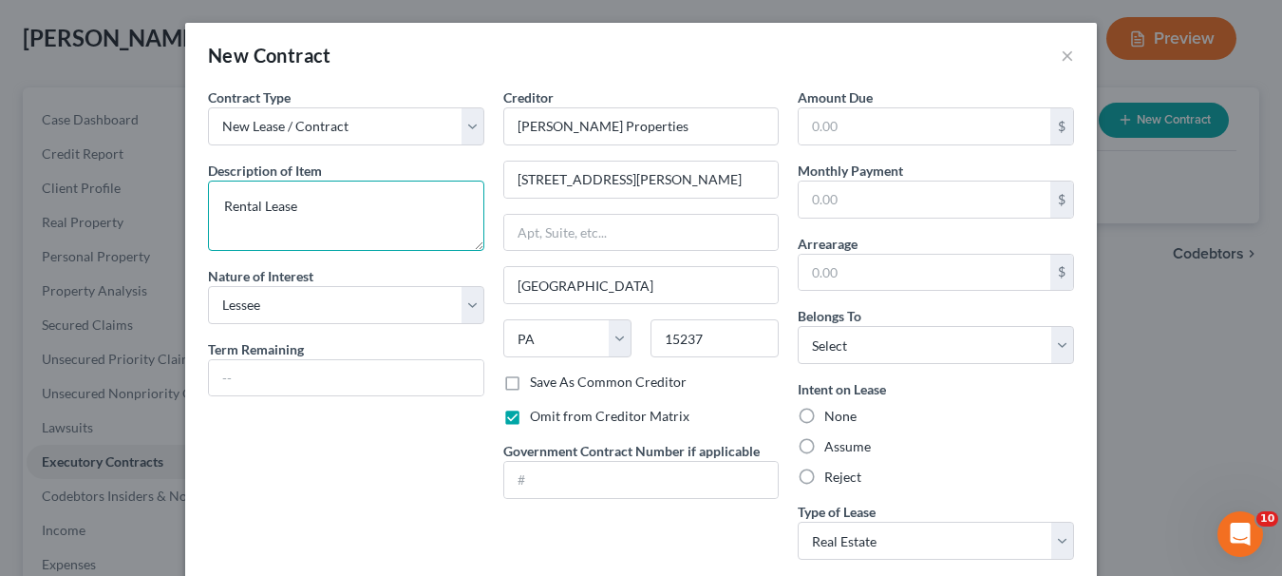
click at [310, 202] on textarea "Rental Lease" at bounding box center [346, 215] width 276 height 70
click at [358, 211] on textarea "Annual Rental Lease" at bounding box center [346, 215] width 276 height 70
type textarea "Annual Rental Lease expiring [DATE]"
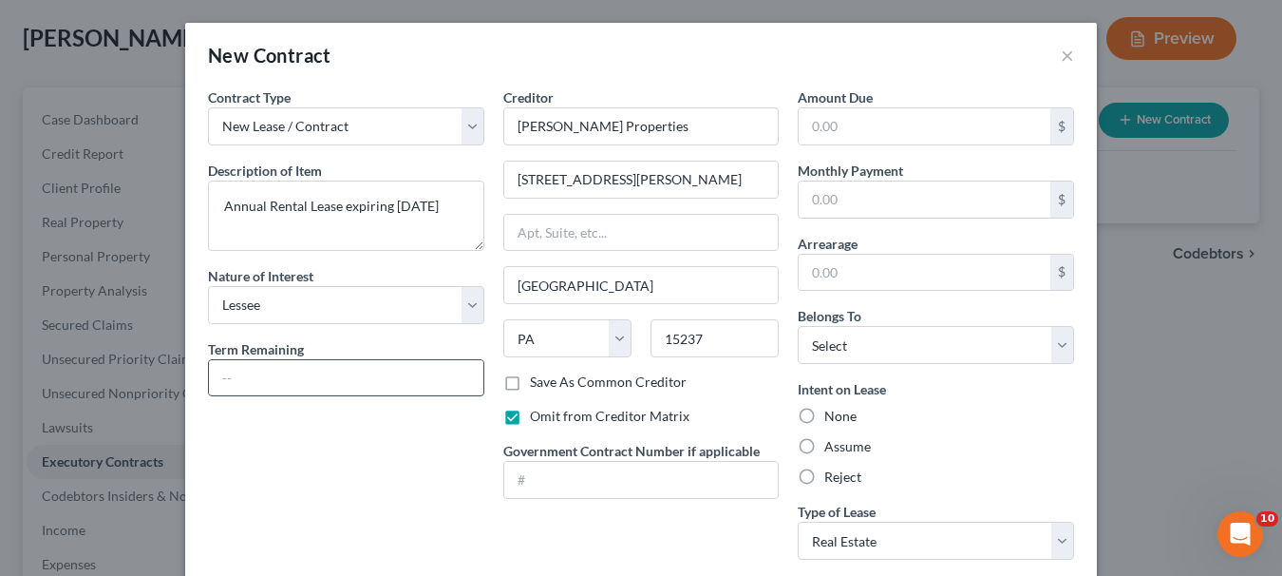
click at [275, 376] on input "text" at bounding box center [346, 378] width 275 height 36
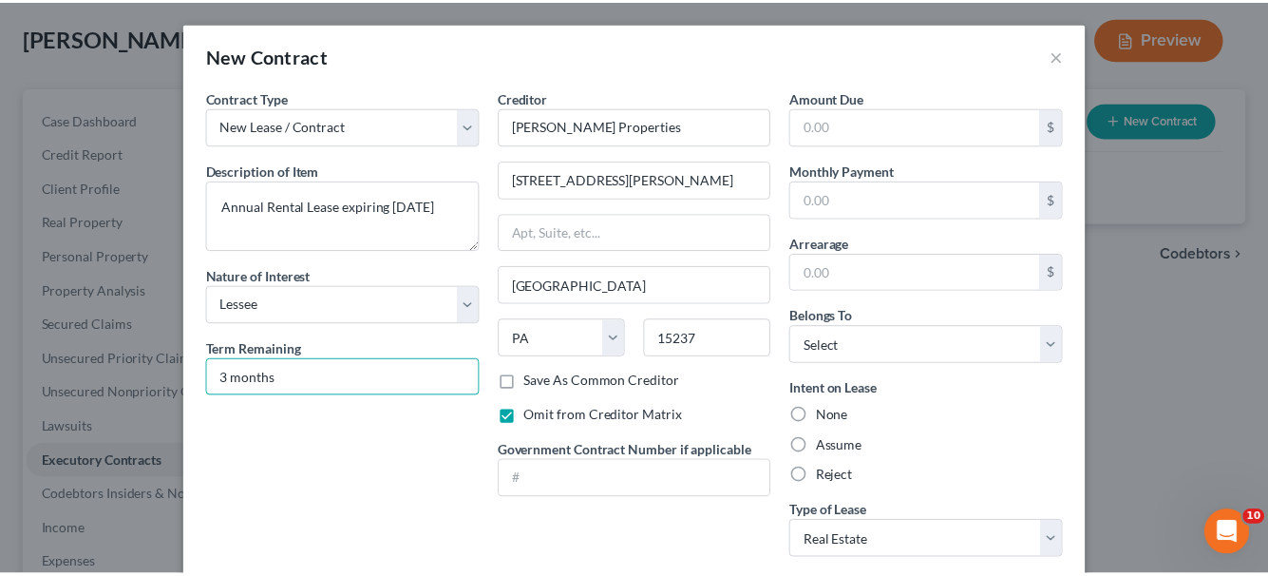
scroll to position [95, 0]
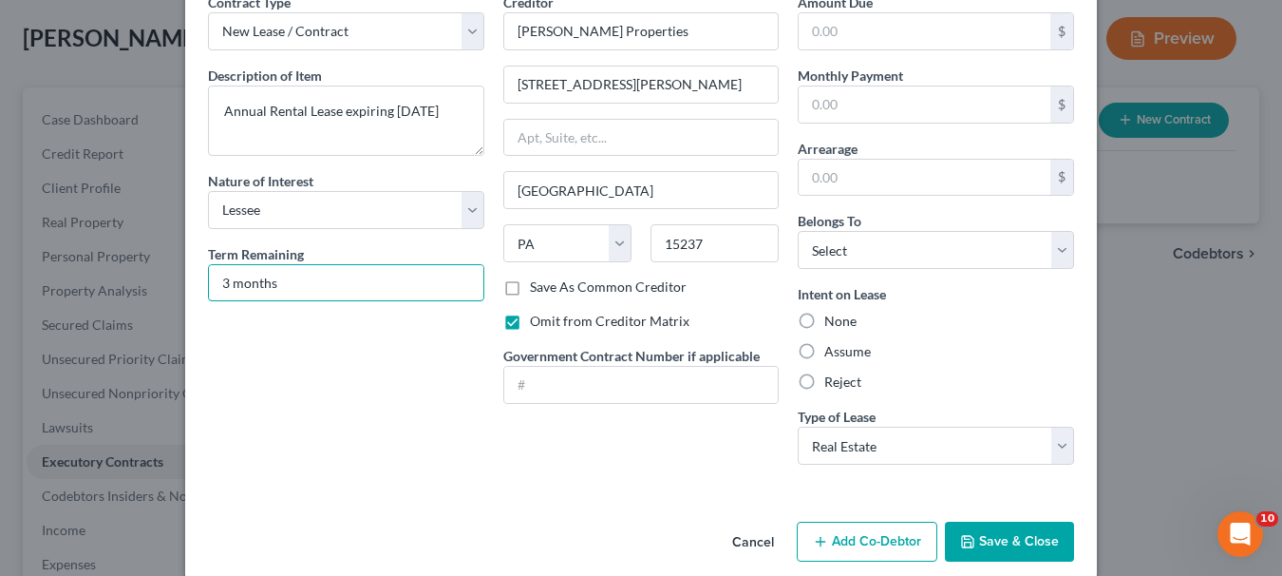
type input "3 months"
click at [1021, 538] on button "Save & Close" at bounding box center [1009, 541] width 129 height 40
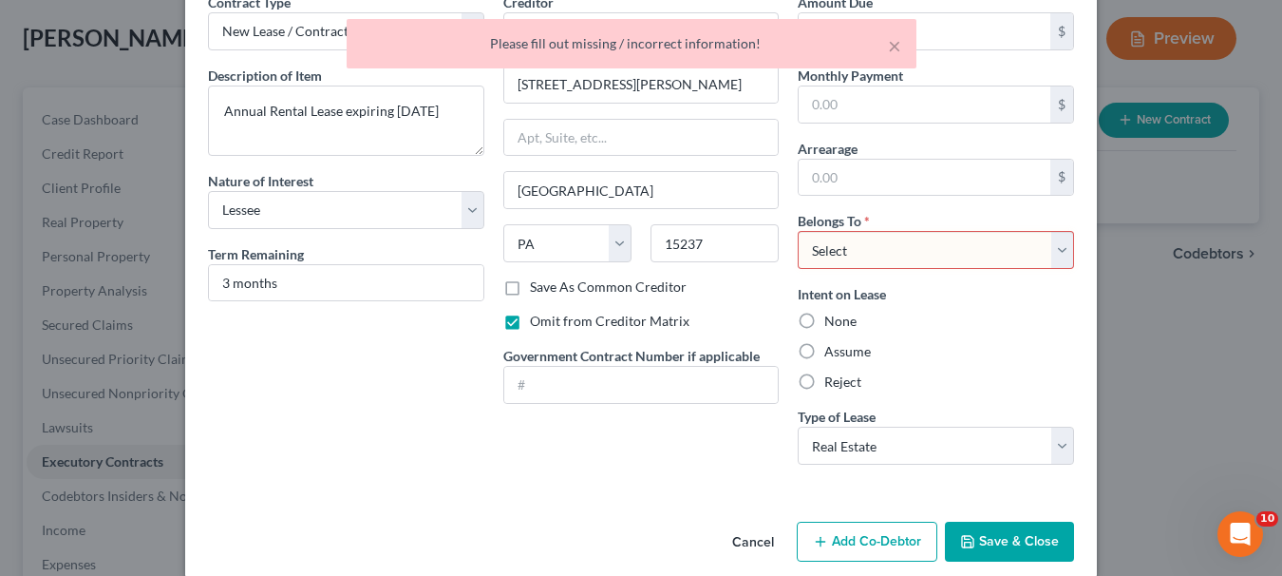
click at [1053, 257] on select "Select Debtor 1 Only Debtor 2 Only Debtor 1 And Debtor 2 Only At Least One Of T…" at bounding box center [936, 250] width 276 height 38
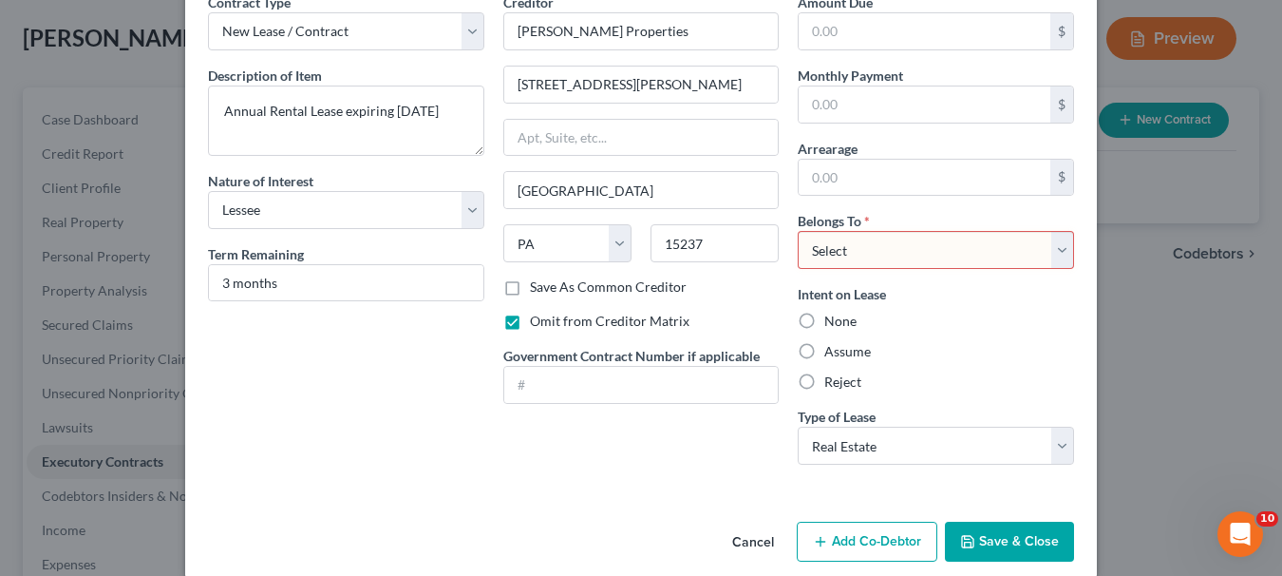
select select "3"
click at [798, 231] on select "Select Debtor 1 Only Debtor 2 Only Debtor 1 And Debtor 2 Only At Least One Of T…" at bounding box center [936, 250] width 276 height 38
click at [1014, 533] on button "Save & Close" at bounding box center [1009, 541] width 129 height 40
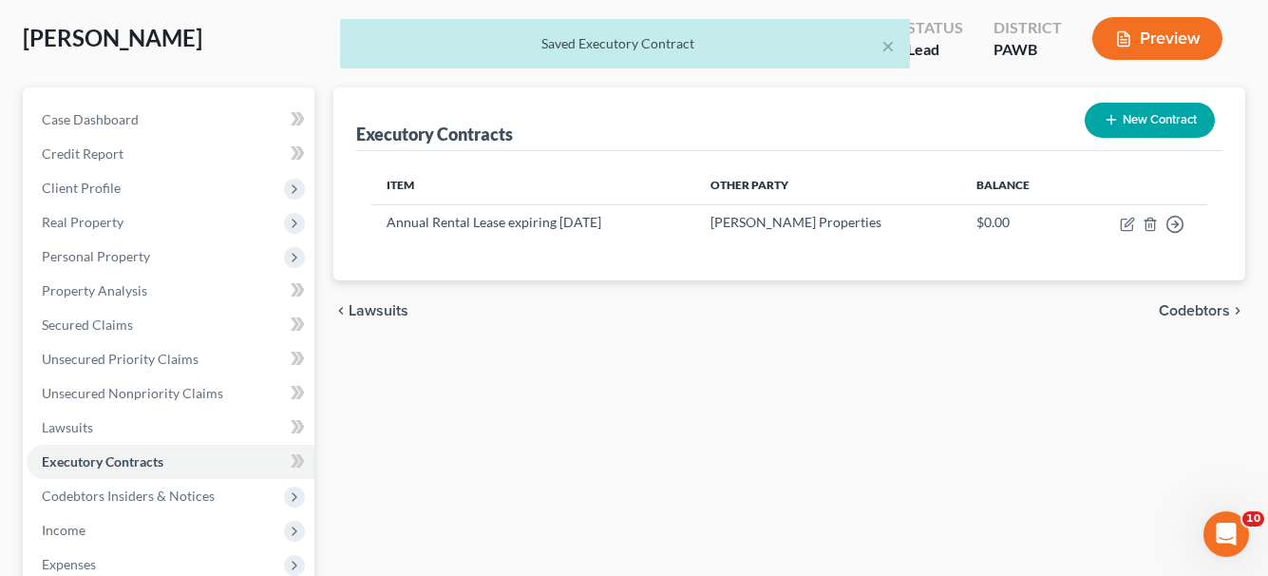
click at [395, 307] on span "Lawsuits" at bounding box center [379, 310] width 60 height 15
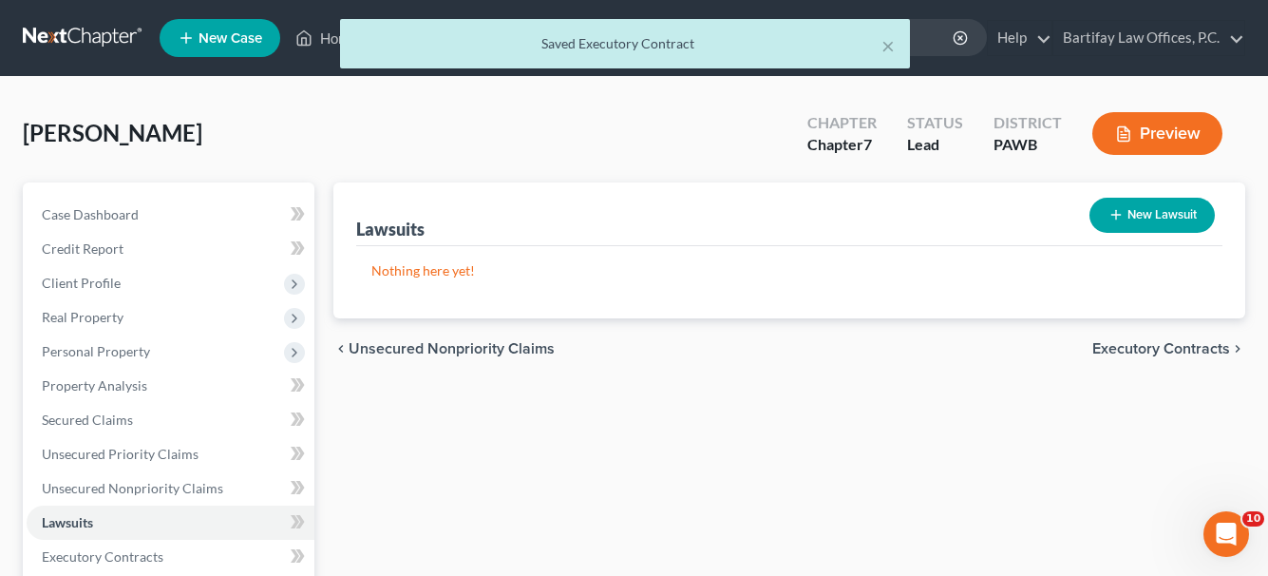
click at [425, 354] on span "Unsecured Nonpriority Claims" at bounding box center [452, 348] width 206 height 15
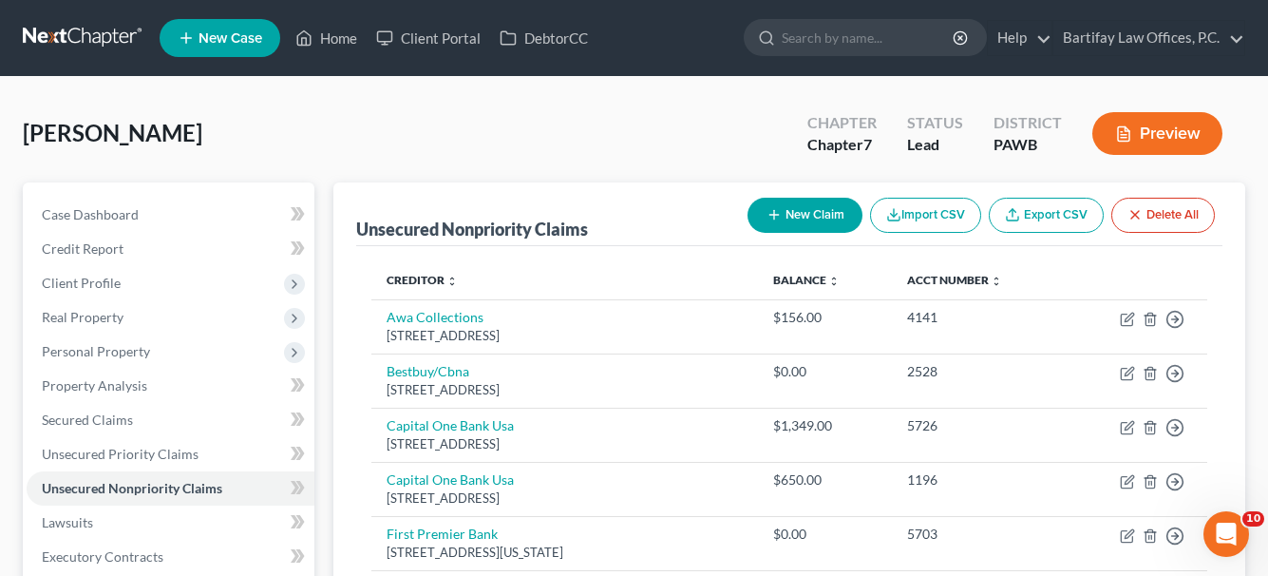
click at [812, 217] on button "New Claim" at bounding box center [805, 215] width 115 height 35
select select "0"
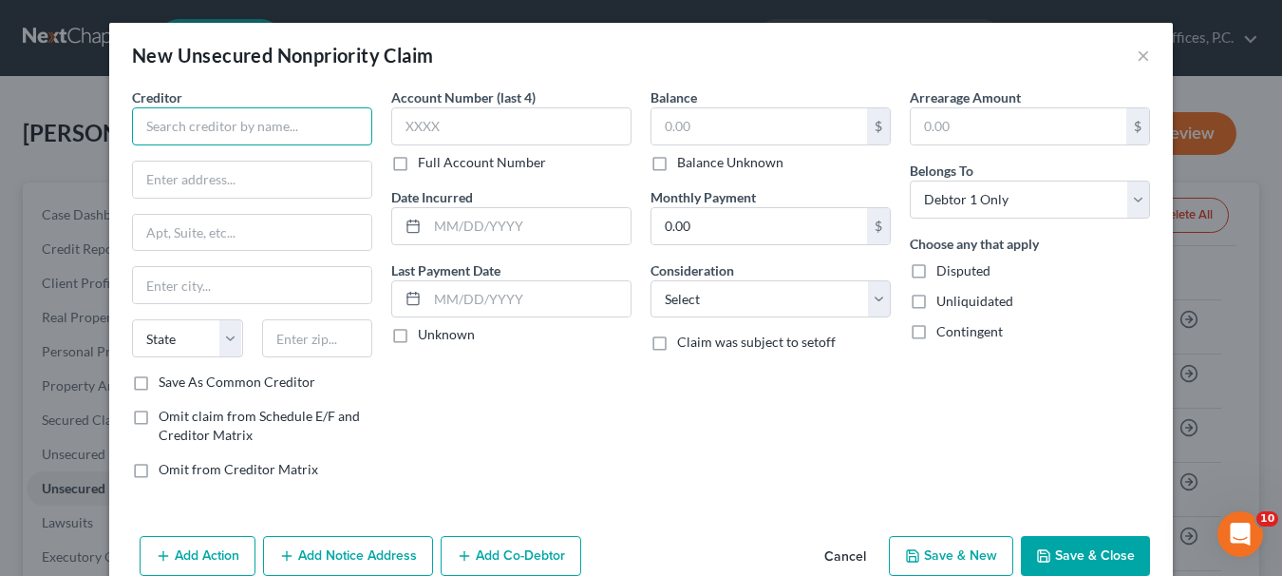
click at [272, 135] on input "text" at bounding box center [252, 126] width 240 height 38
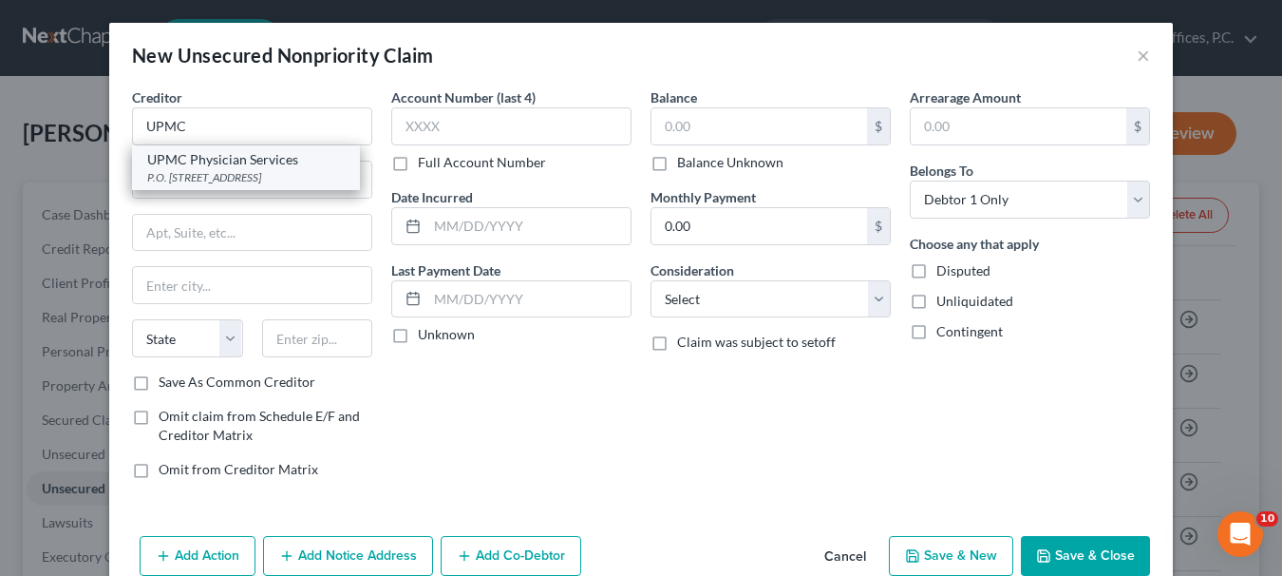
click at [264, 161] on div "UPMC Physician Services" at bounding box center [246, 159] width 198 height 19
type input "UPMC Physician Services"
type input "P.O. Box 1123"
type input "[GEOGRAPHIC_DATA]"
select select "24"
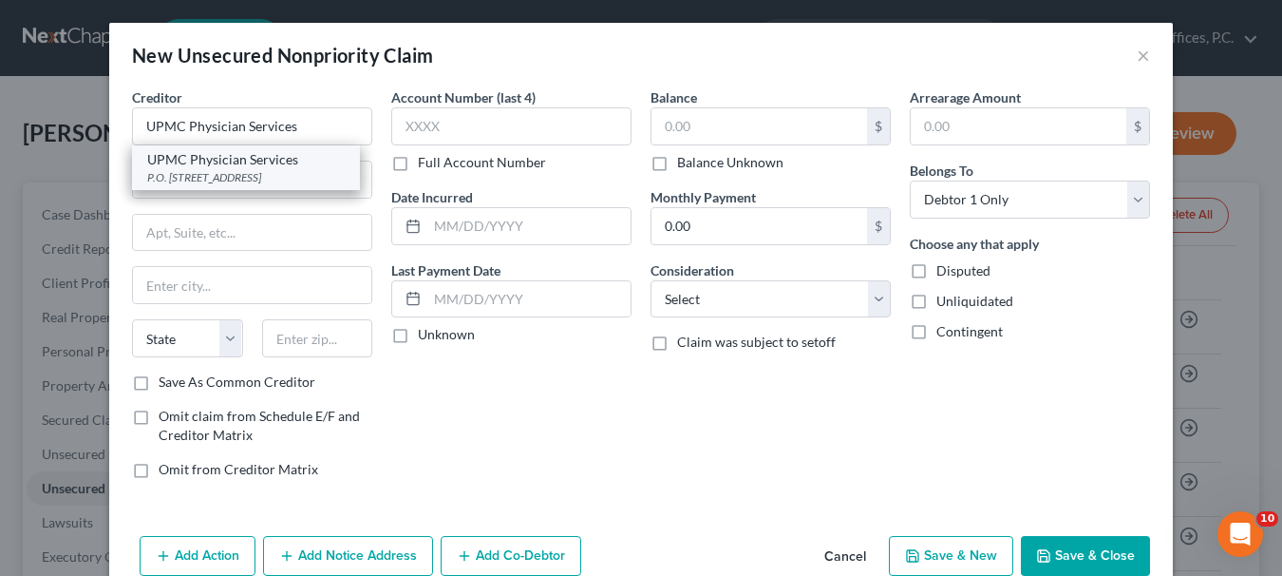
type input "55440"
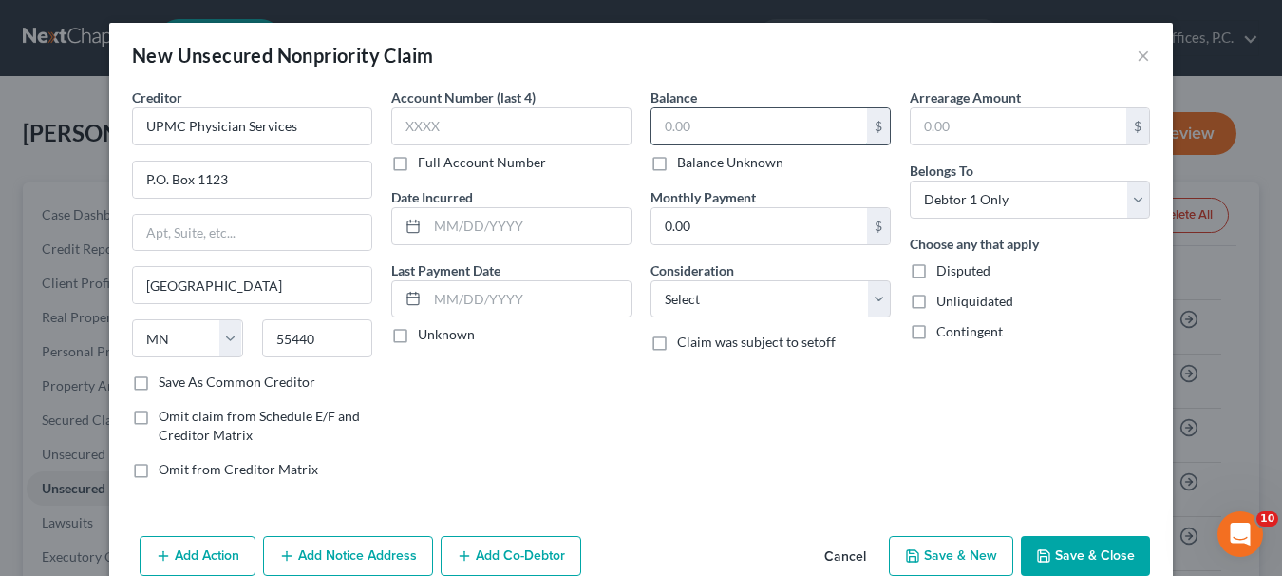
click at [700, 125] on input "text" at bounding box center [760, 126] width 216 height 36
type input "5,000"
click at [870, 299] on select "Select Cable / Satellite Services Collection Agency Credit Card Debt Debt Couns…" at bounding box center [771, 299] width 240 height 38
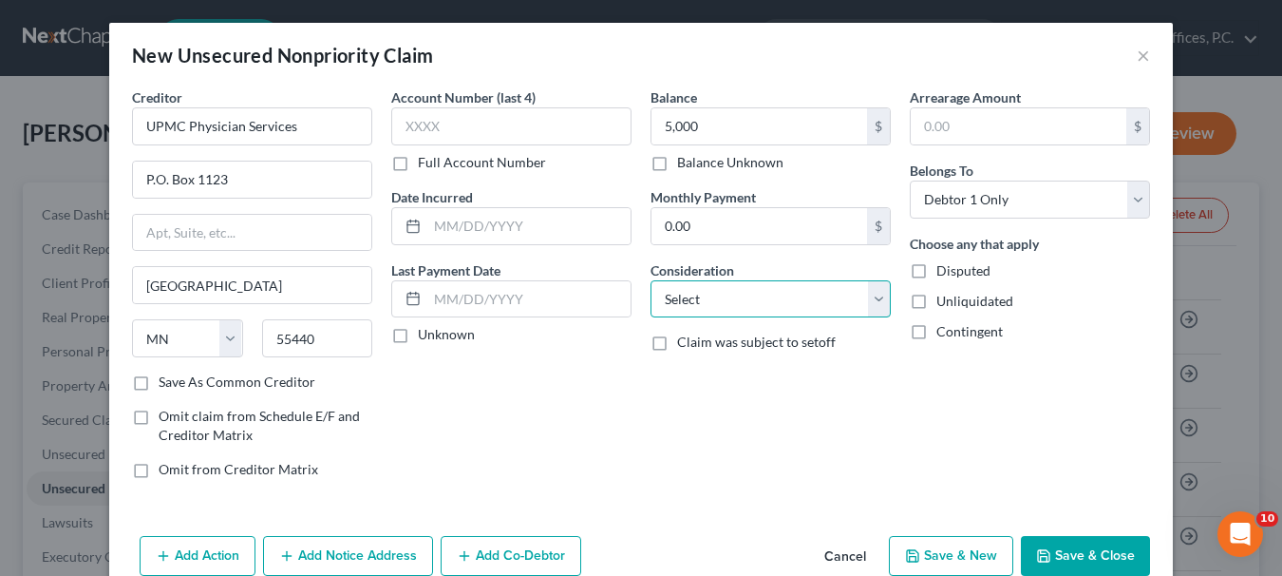
select select "9"
click at [651, 280] on select "Select Cable / Satellite Services Collection Agency Credit Card Debt Debt Couns…" at bounding box center [771, 299] width 240 height 38
click at [533, 230] on input "text" at bounding box center [528, 226] width 203 height 36
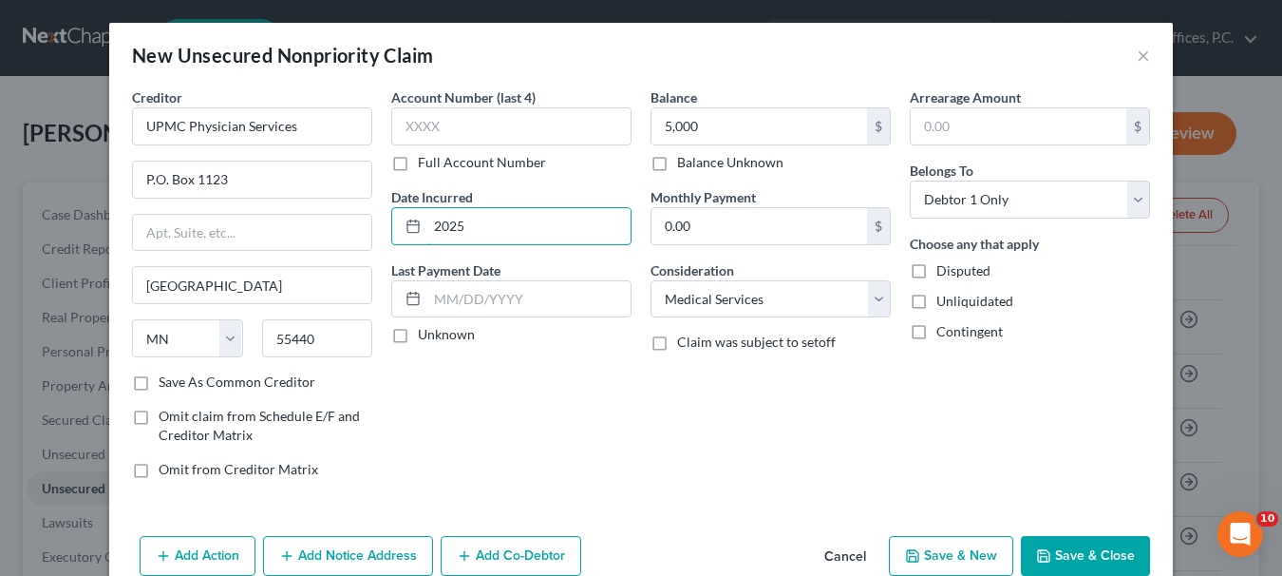
type input "2025"
click at [1093, 544] on button "Save & Close" at bounding box center [1085, 556] width 129 height 40
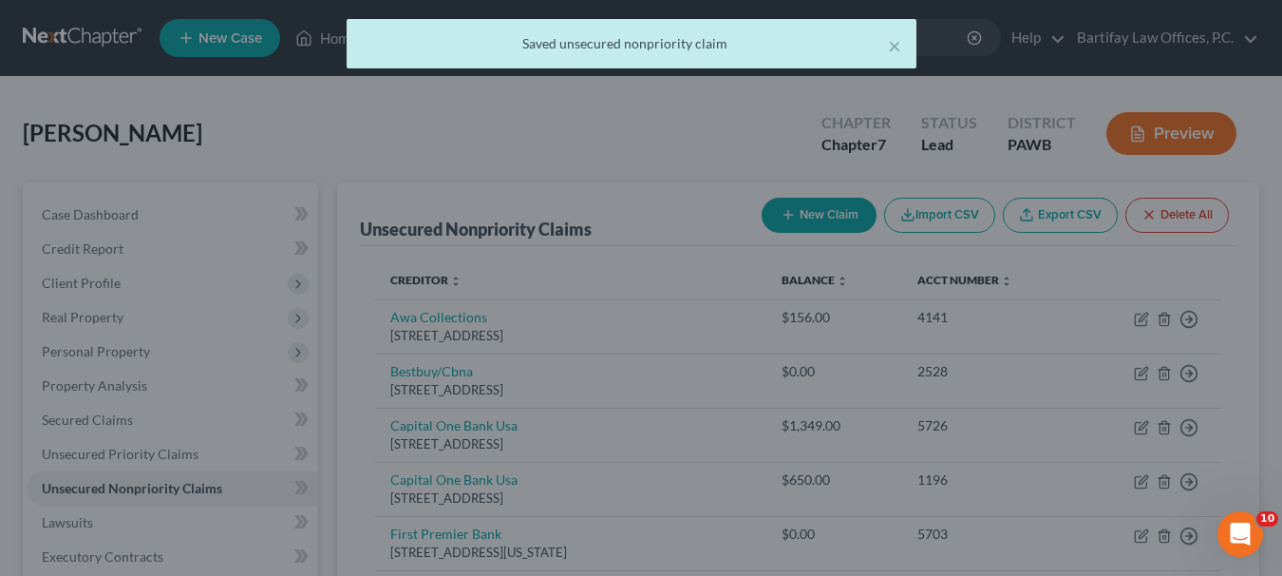
type input "5,000.00"
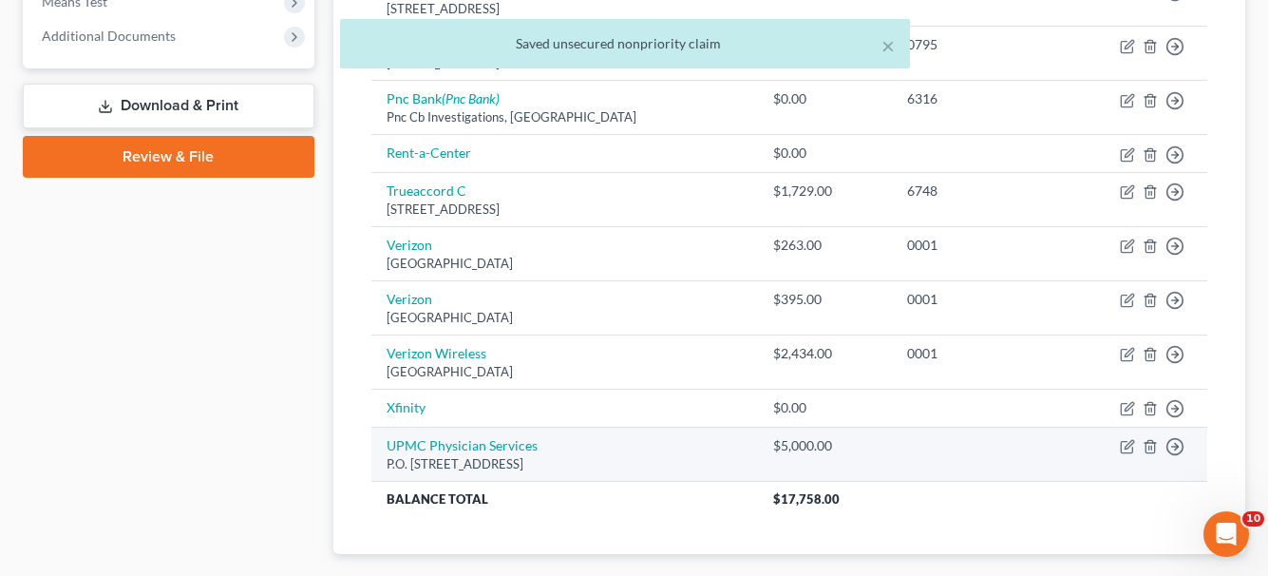
scroll to position [871, 0]
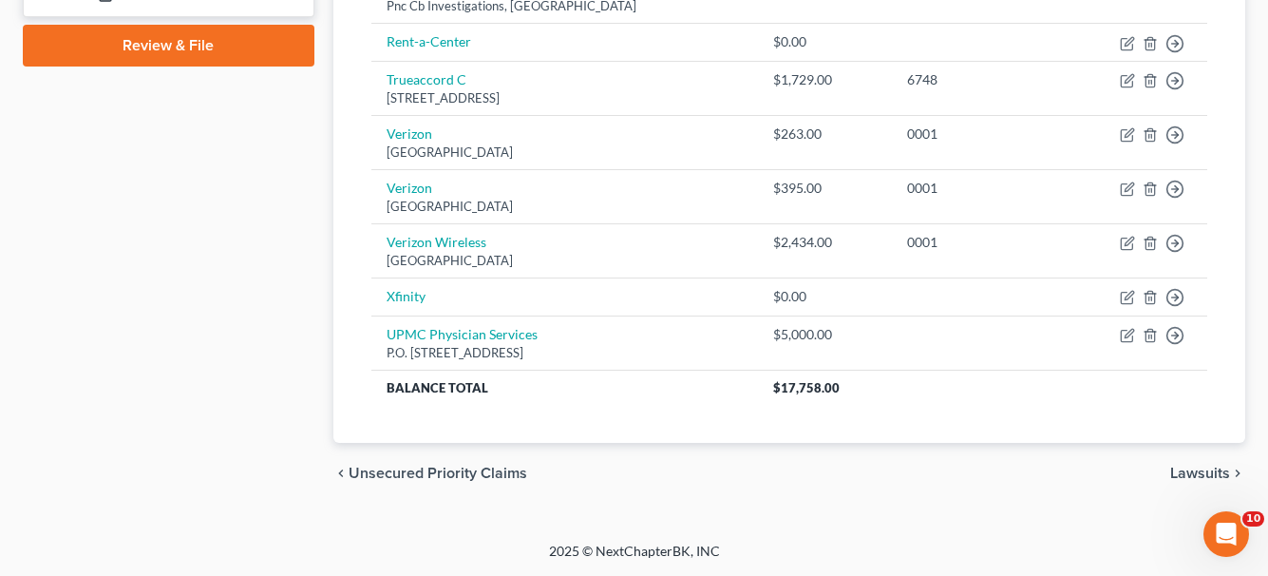
click at [1184, 468] on span "Lawsuits" at bounding box center [1200, 472] width 60 height 15
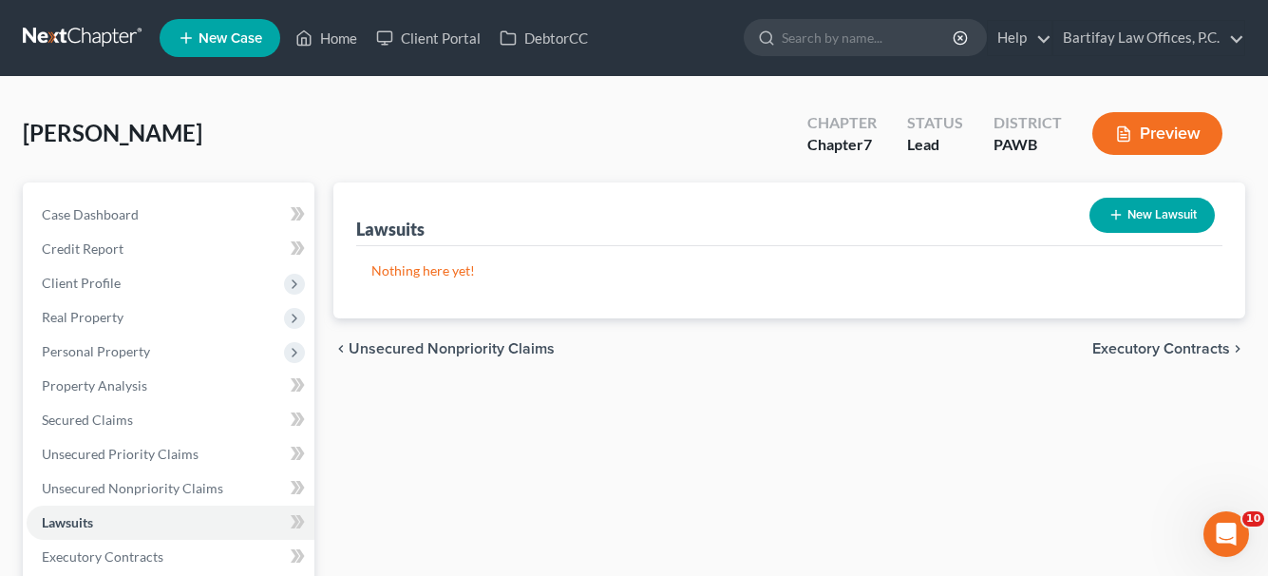
click at [1174, 346] on span "Executory Contracts" at bounding box center [1161, 348] width 138 height 15
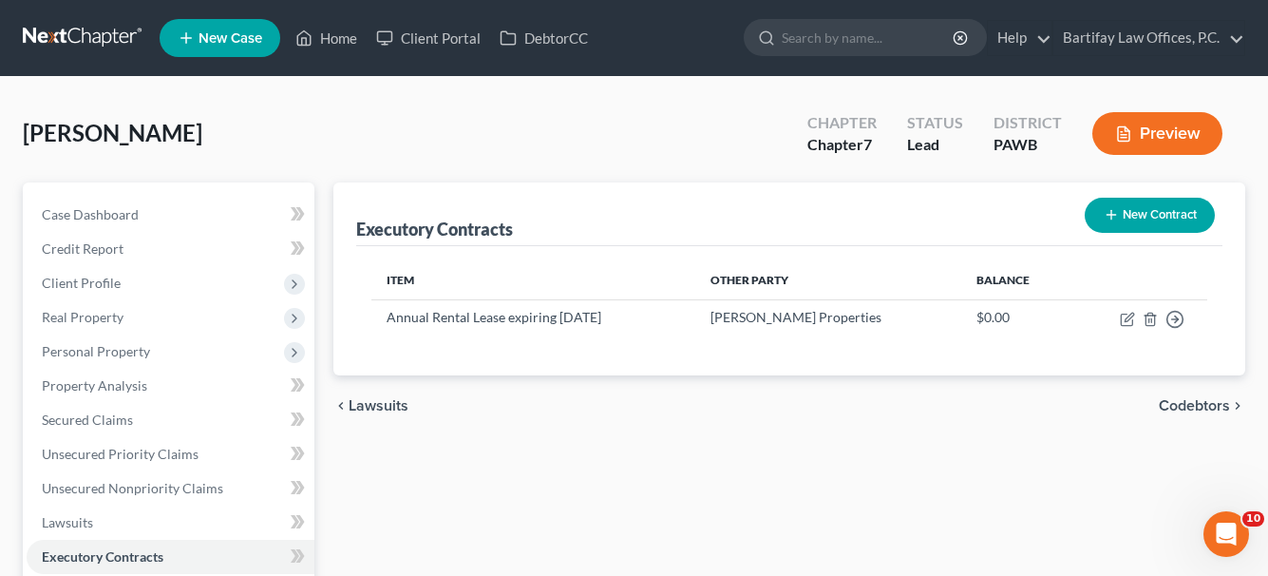
click at [1183, 407] on span "Codebtors" at bounding box center [1194, 405] width 71 height 15
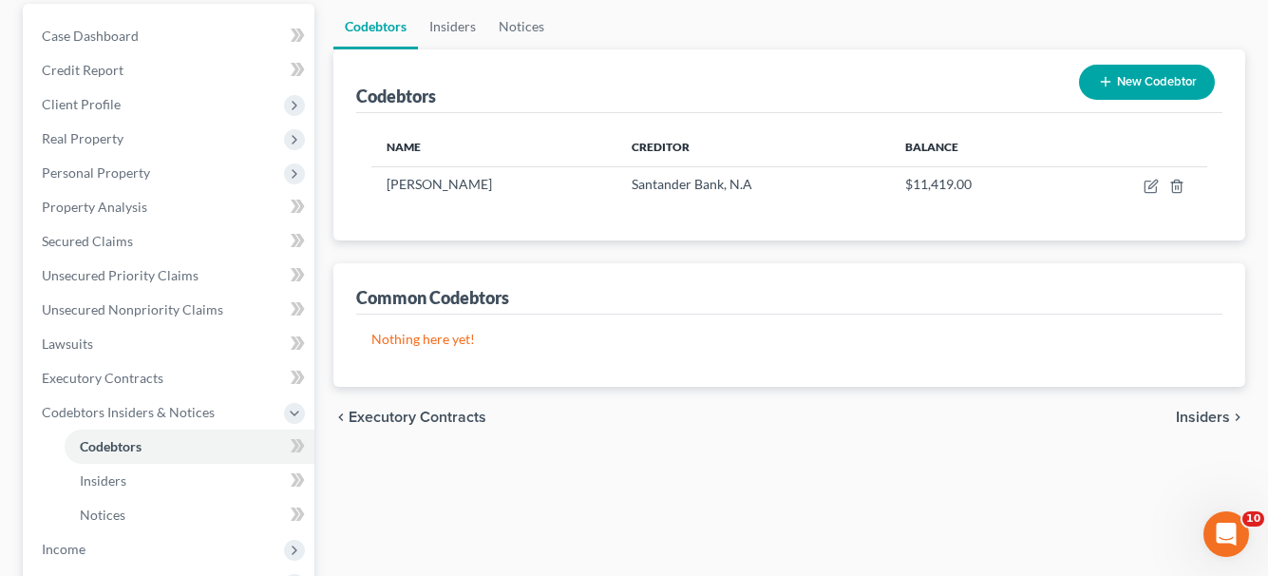
scroll to position [190, 0]
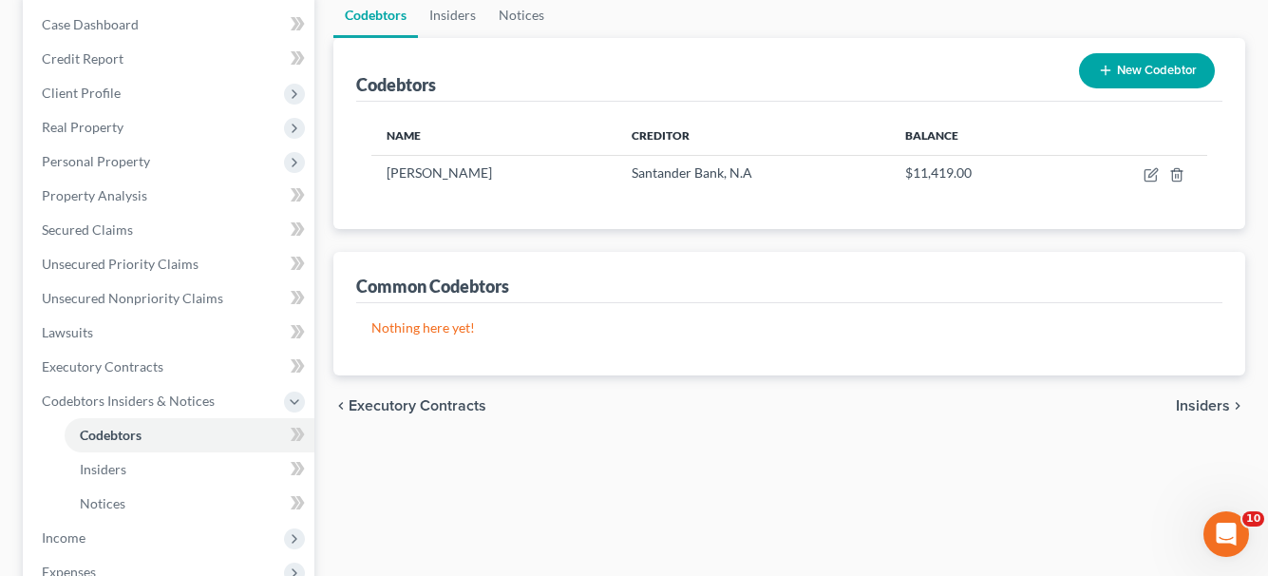
click at [1192, 398] on span "Insiders" at bounding box center [1203, 405] width 54 height 15
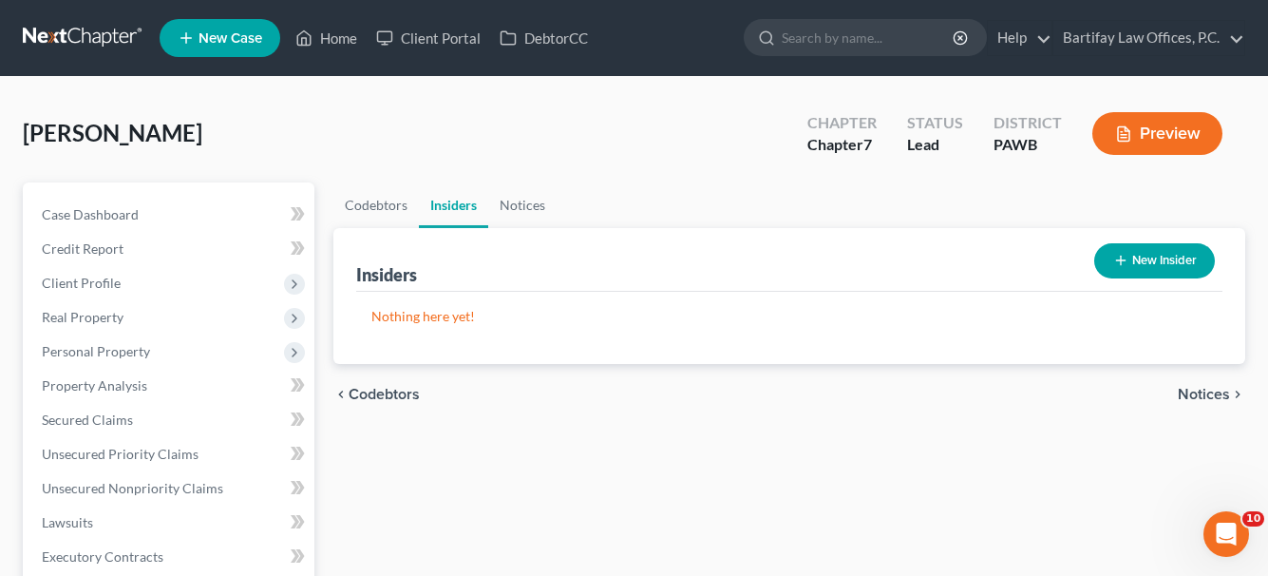
click at [1192, 398] on span "Notices" at bounding box center [1204, 394] width 52 height 15
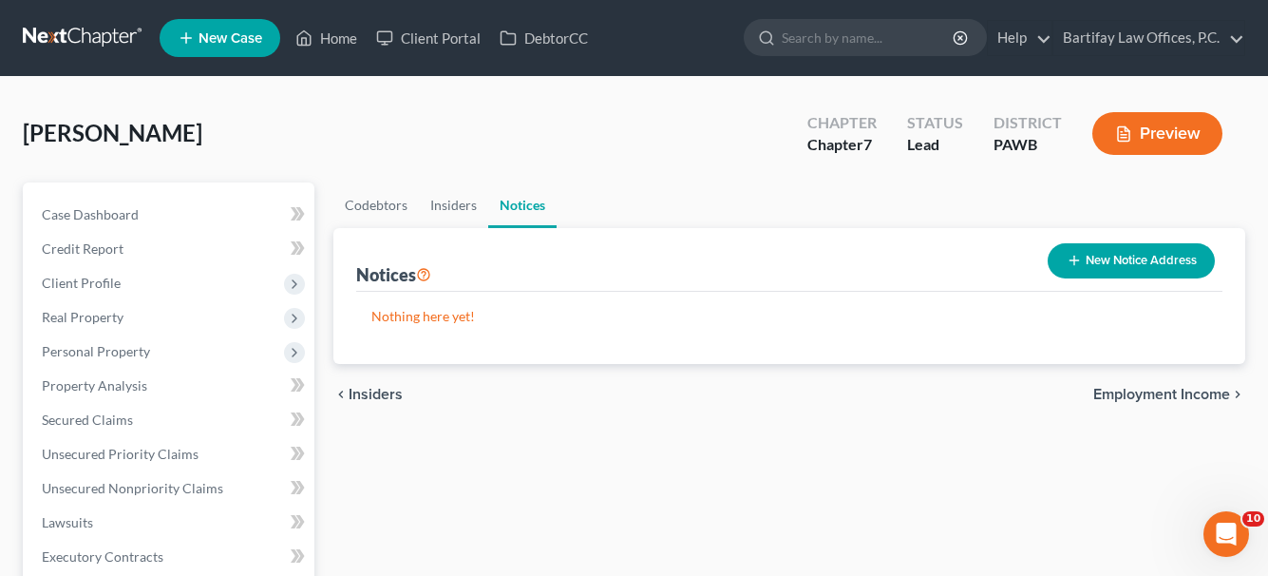
click at [1192, 395] on span "Employment Income" at bounding box center [1161, 394] width 137 height 15
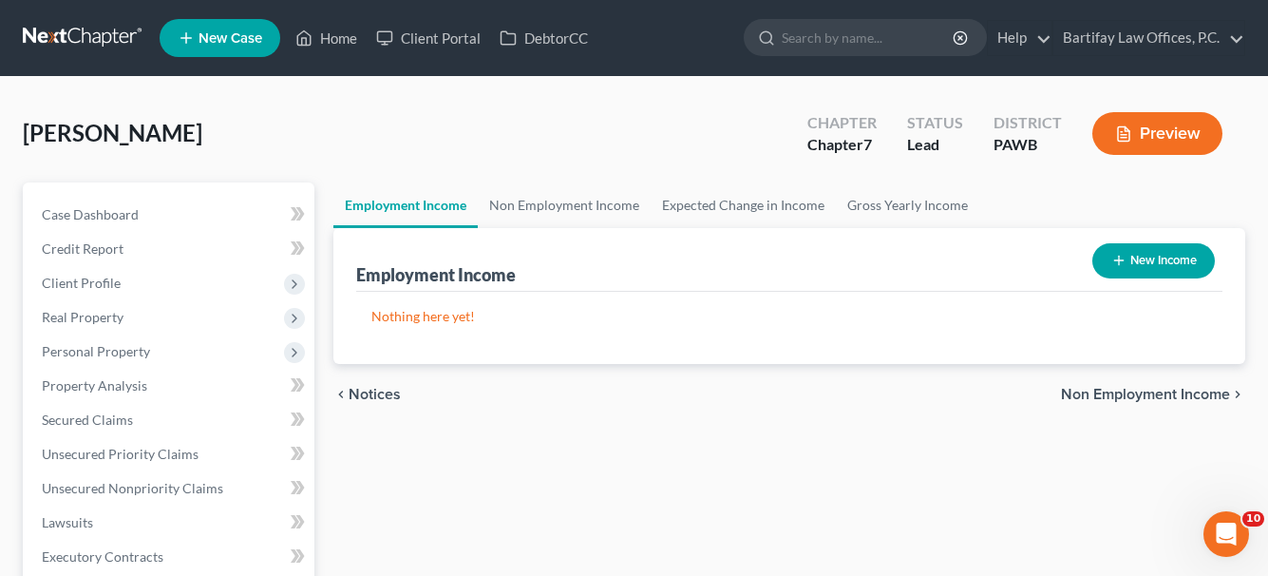
click at [1149, 265] on button "New Income" at bounding box center [1153, 260] width 123 height 35
select select "0"
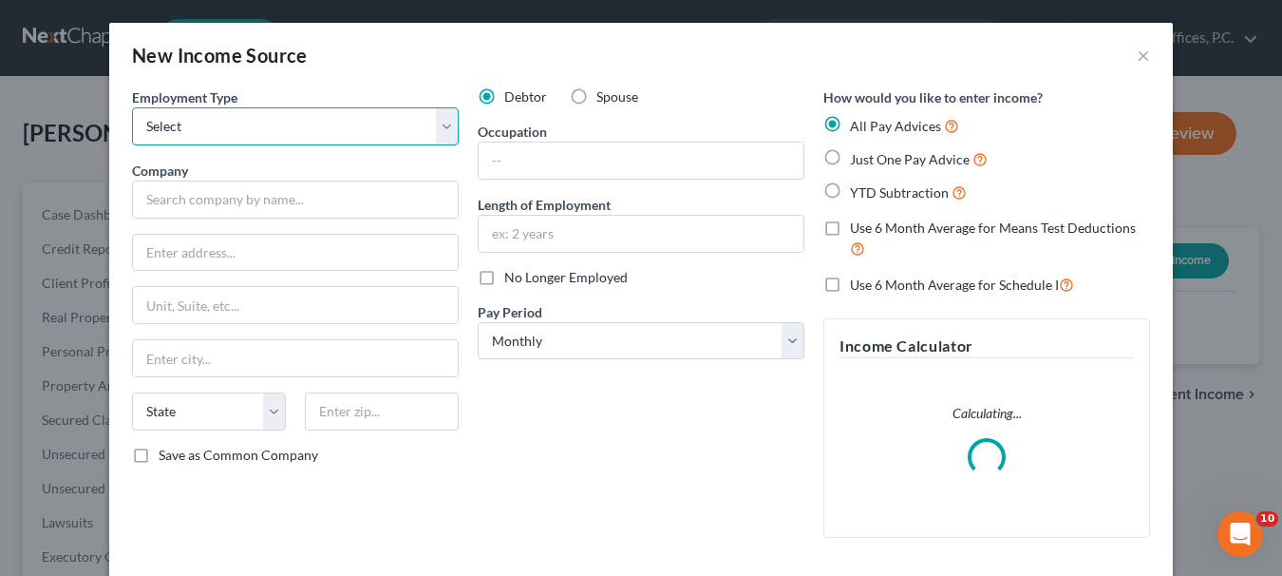
click at [442, 127] on select "Select Full or [DEMOGRAPHIC_DATA] Employment Self Employment" at bounding box center [295, 126] width 327 height 38
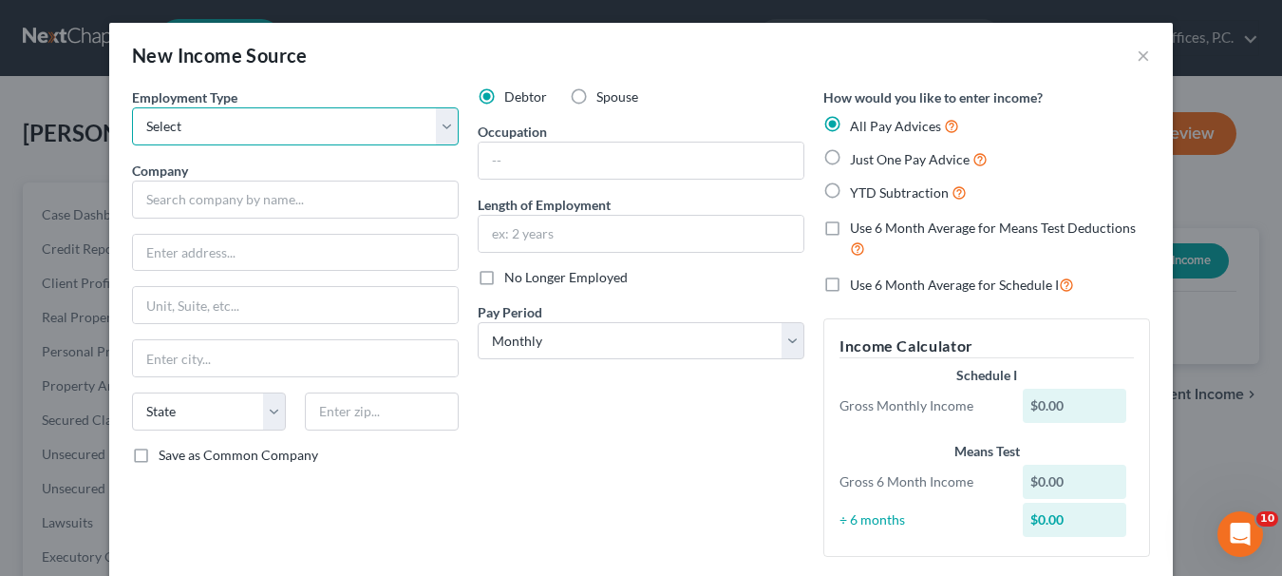
select select "0"
click at [132, 107] on select "Select Full or [DEMOGRAPHIC_DATA] Employment Self Employment" at bounding box center [295, 126] width 327 height 38
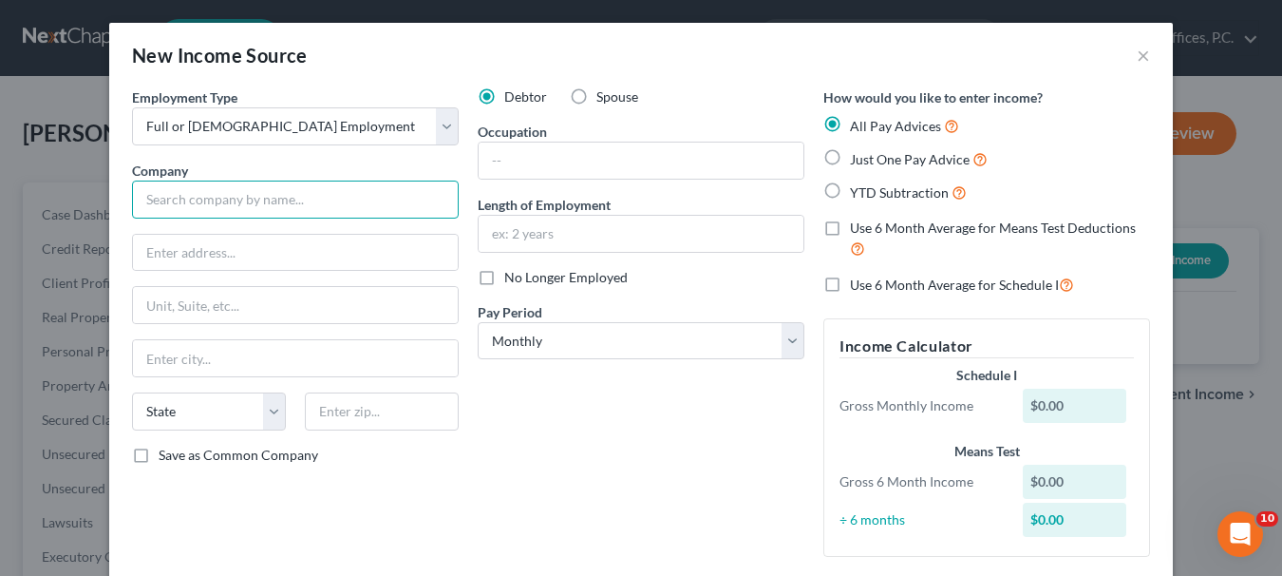
click at [186, 197] on input "text" at bounding box center [295, 199] width 327 height 38
type input "UPMC"
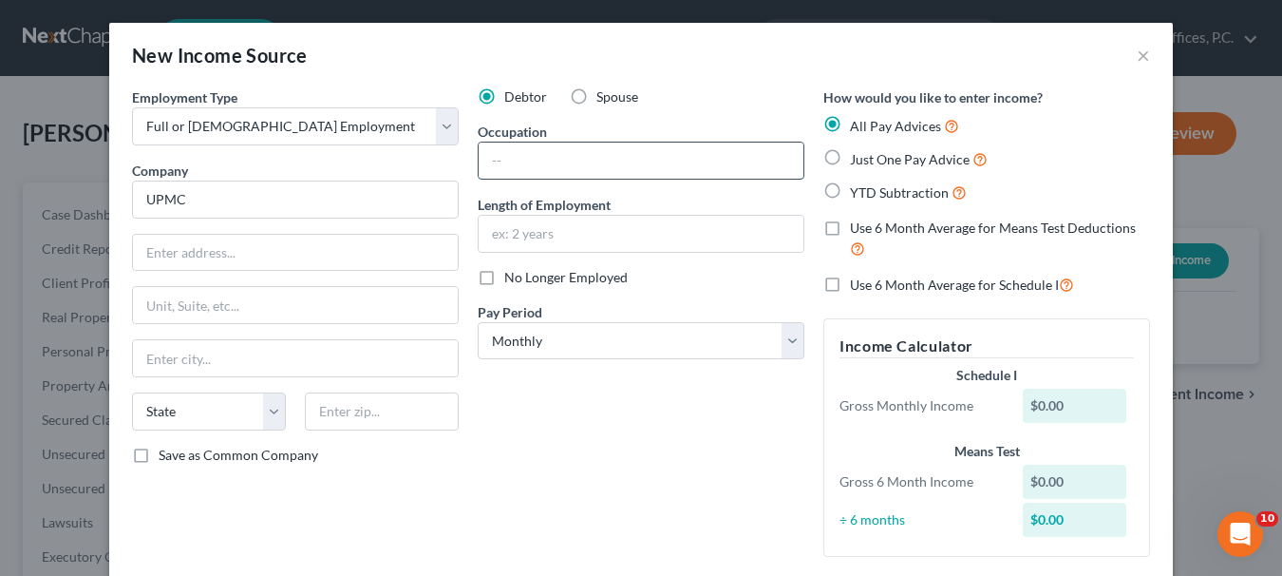
click at [624, 163] on input "text" at bounding box center [641, 160] width 325 height 36
type input "Patient Services Representative"
click at [605, 238] on input "text" at bounding box center [641, 234] width 325 height 36
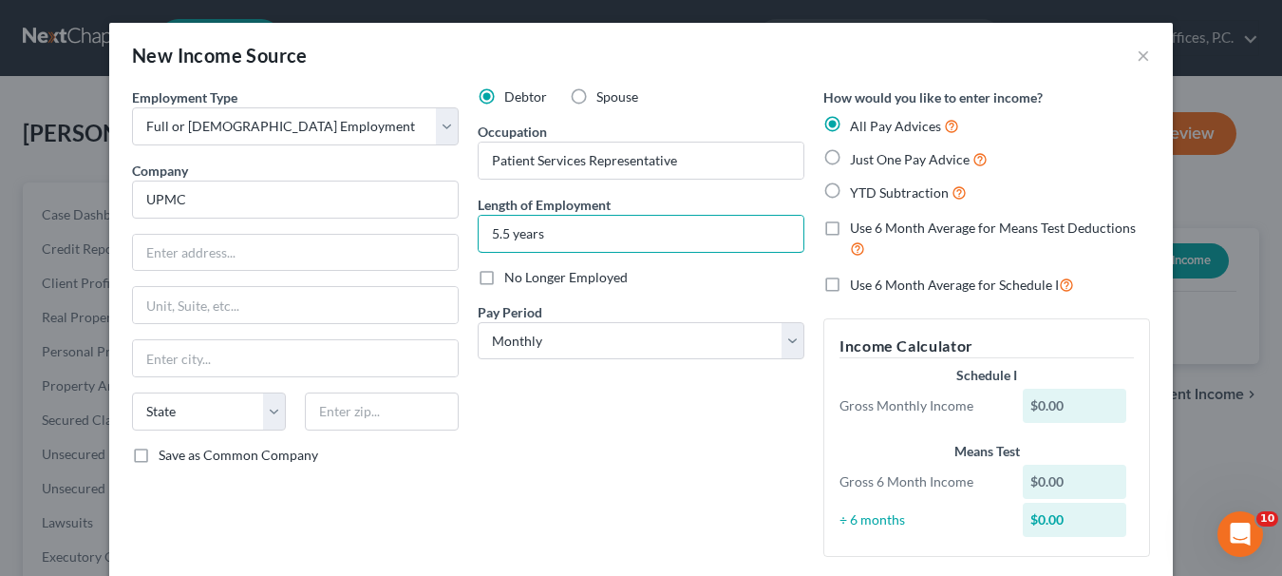
type input "5.5 years"
click at [850, 159] on label "Just One Pay Advice" at bounding box center [919, 159] width 138 height 22
click at [858, 159] on input "Just One Pay Advice" at bounding box center [864, 154] width 12 height 12
radio input "true"
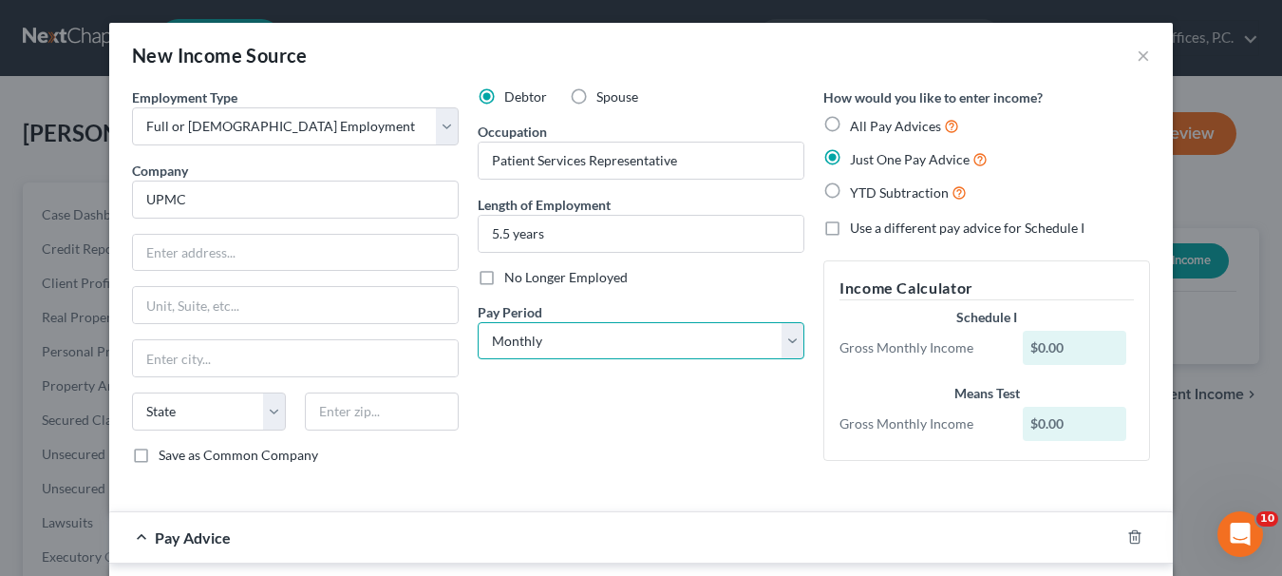
click at [778, 342] on select "Select Monthly Twice Monthly Every Other Week Weekly" at bounding box center [641, 341] width 327 height 38
select select "2"
click at [478, 322] on select "Select Monthly Twice Monthly Every Other Week Weekly" at bounding box center [641, 341] width 327 height 38
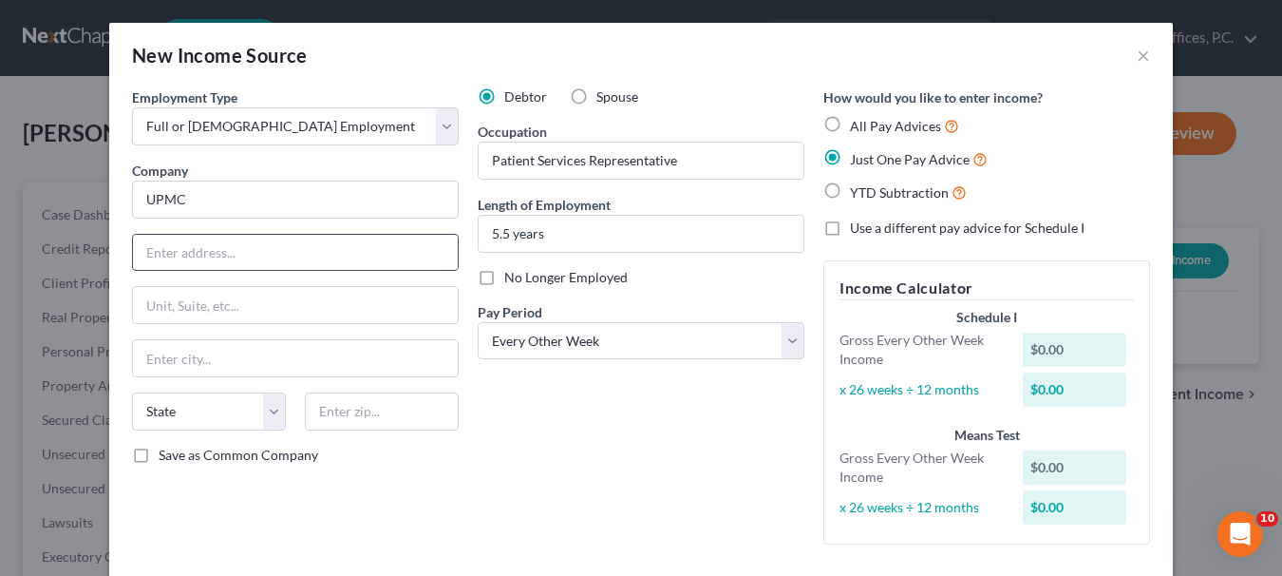
click at [247, 245] on input "text" at bounding box center [295, 253] width 325 height 36
type input "9"
type input "[STREET_ADDRESS]"
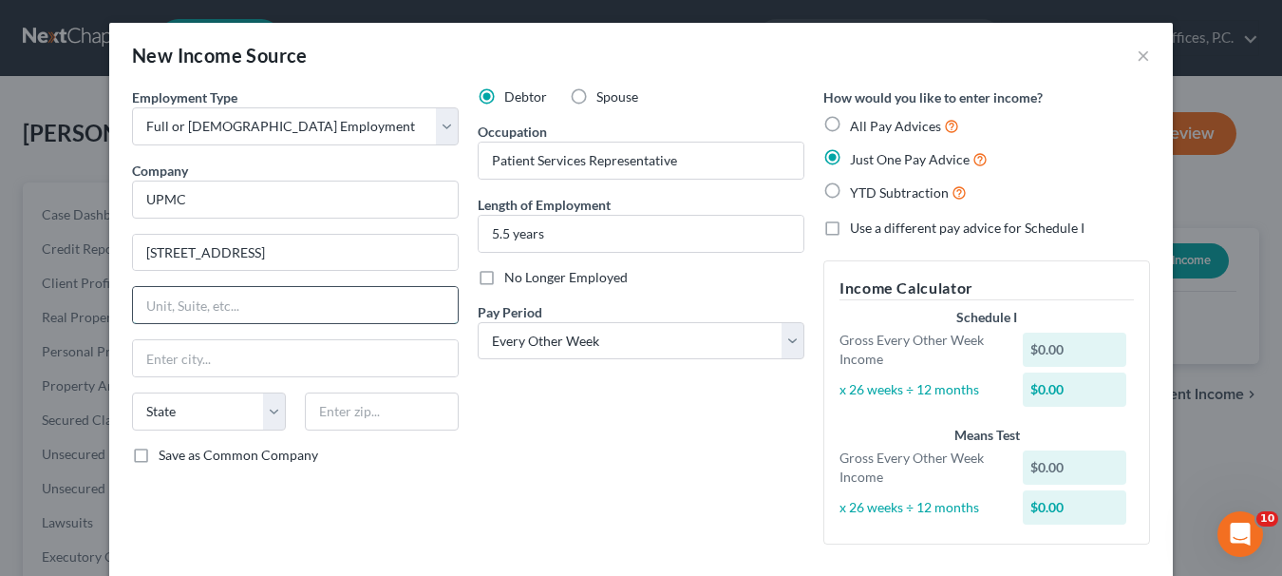
click at [336, 295] on input "text" at bounding box center [295, 305] width 325 height 36
type input "Floor 56"
click at [388, 414] on input "text" at bounding box center [382, 411] width 154 height 38
type input "15219"
type input "[GEOGRAPHIC_DATA]"
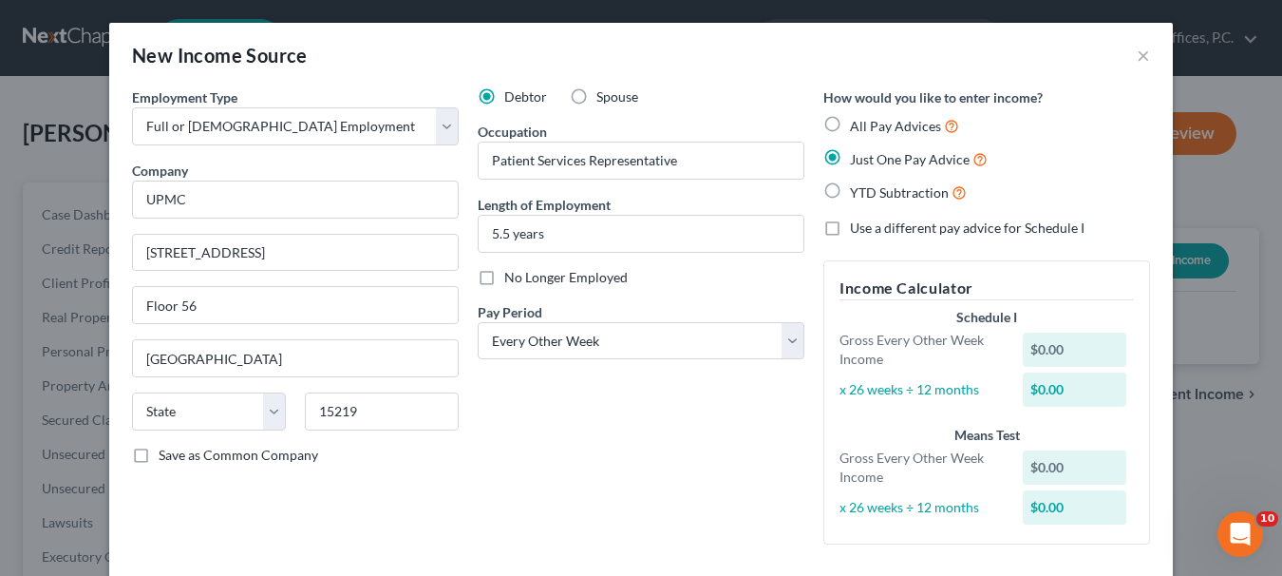
select select "39"
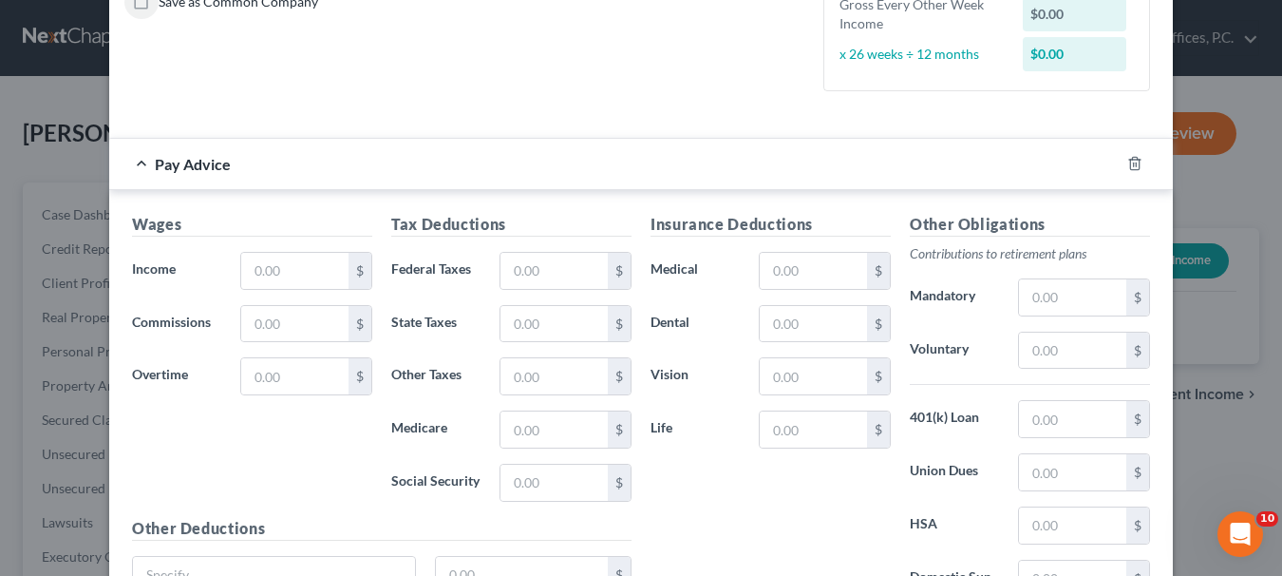
scroll to position [475, 0]
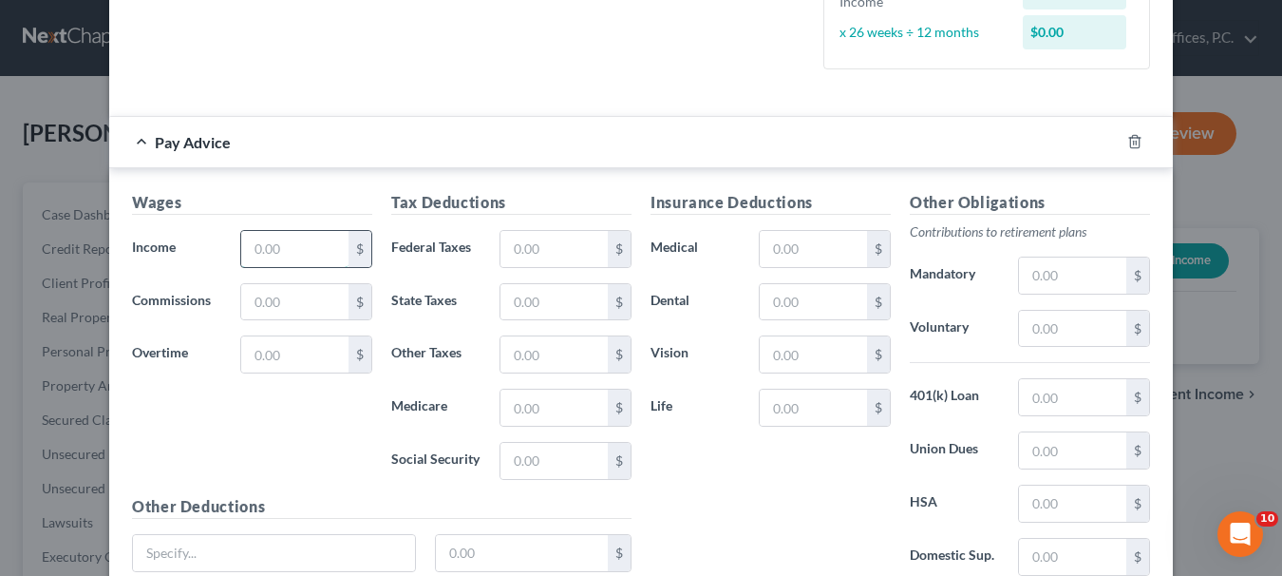
click at [335, 241] on input "text" at bounding box center [294, 249] width 107 height 36
type input "787.11"
drag, startPoint x: 803, startPoint y: 246, endPoint x: 808, endPoint y: 237, distance: 10.3
click at [803, 247] on input "text" at bounding box center [813, 249] width 107 height 36
type input "45.69"
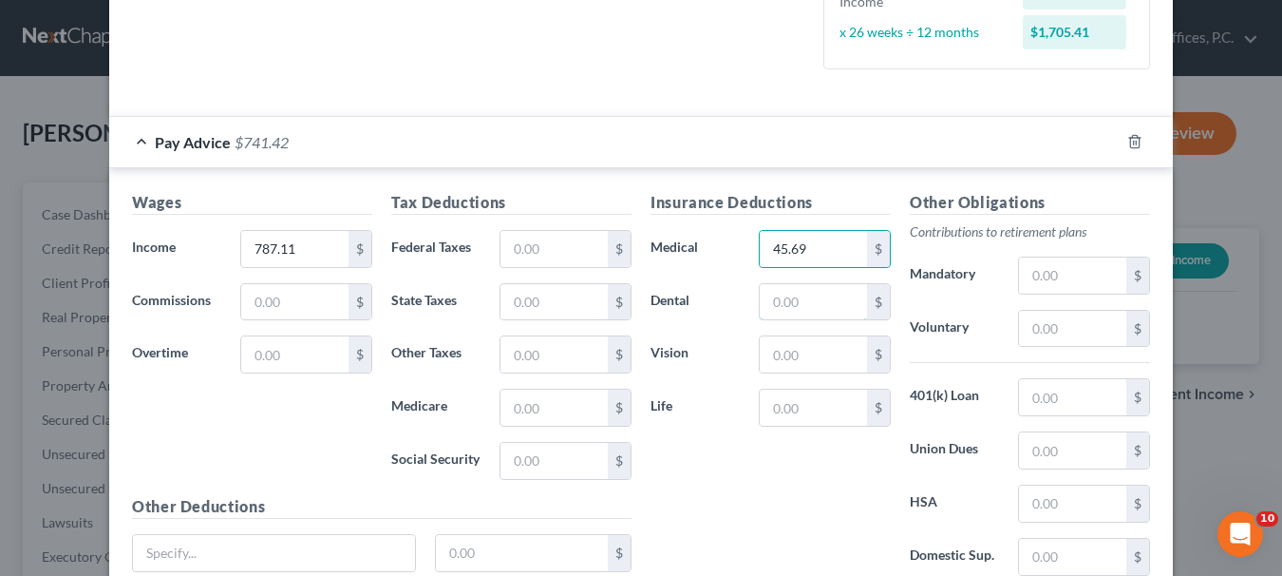
click at [777, 303] on input "text" at bounding box center [813, 302] width 107 height 36
type input "35.12"
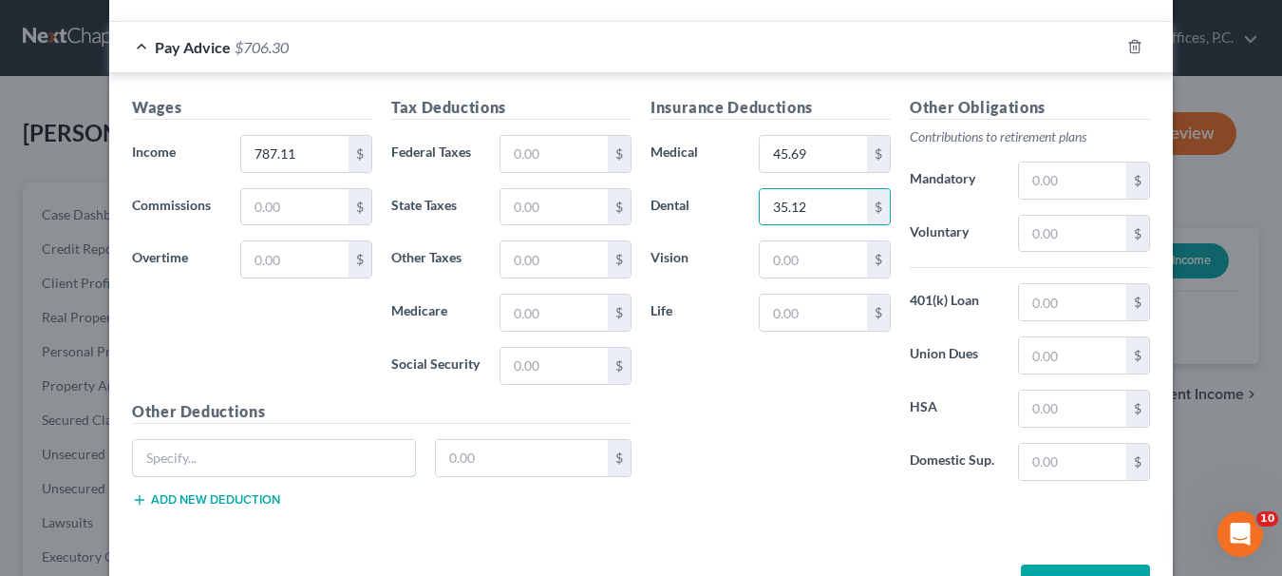
click at [159, 455] on input "text" at bounding box center [274, 458] width 282 height 36
drag, startPoint x: 161, startPoint y: 457, endPoint x: 175, endPoint y: 460, distance: 14.5
click at [164, 460] on input "ADD" at bounding box center [274, 458] width 282 height 36
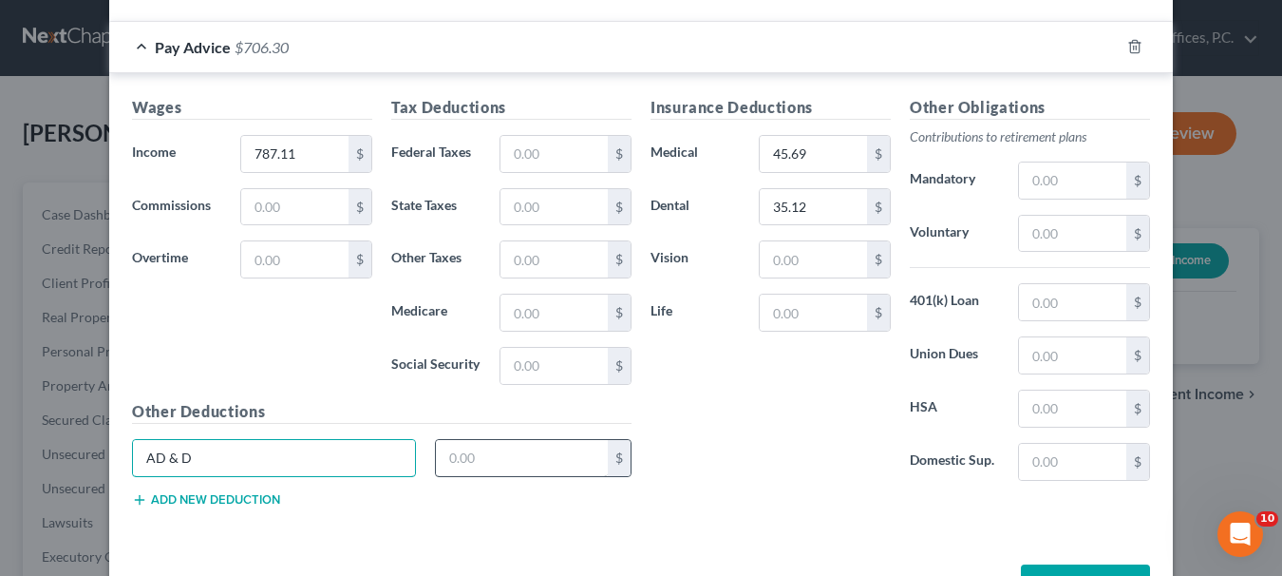
type input "AD & D"
click at [539, 456] on input "text" at bounding box center [522, 458] width 173 height 36
type input "0.32"
click at [546, 361] on input "text" at bounding box center [554, 366] width 107 height 36
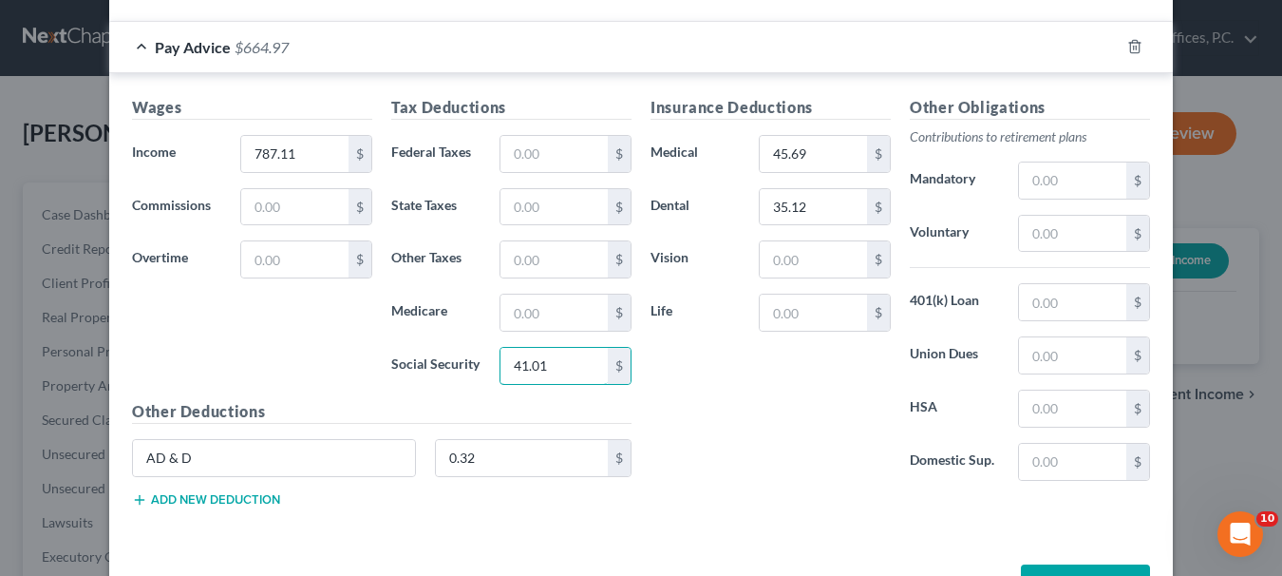
type input "41.01"
click at [540, 315] on input "text" at bounding box center [554, 312] width 107 height 36
type input "9.59"
click at [549, 161] on input "text" at bounding box center [554, 154] width 107 height 36
type input "8.45"
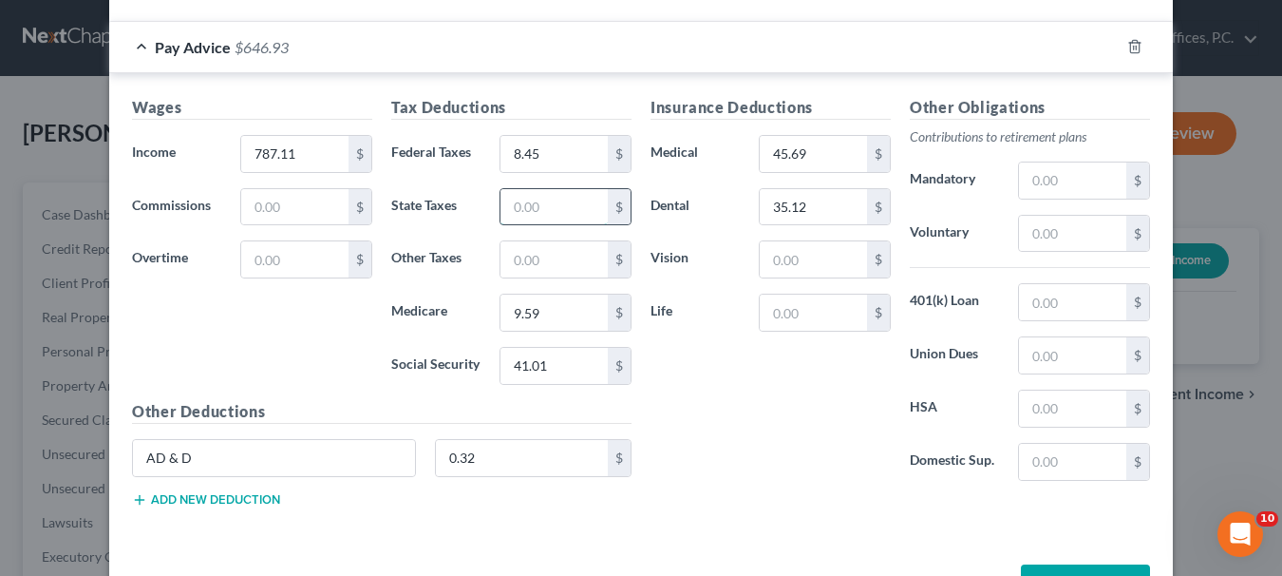
click at [523, 207] on input "text" at bounding box center [554, 207] width 107 height 36
type input "20.86"
click at [524, 268] on input "text" at bounding box center [554, 259] width 107 height 36
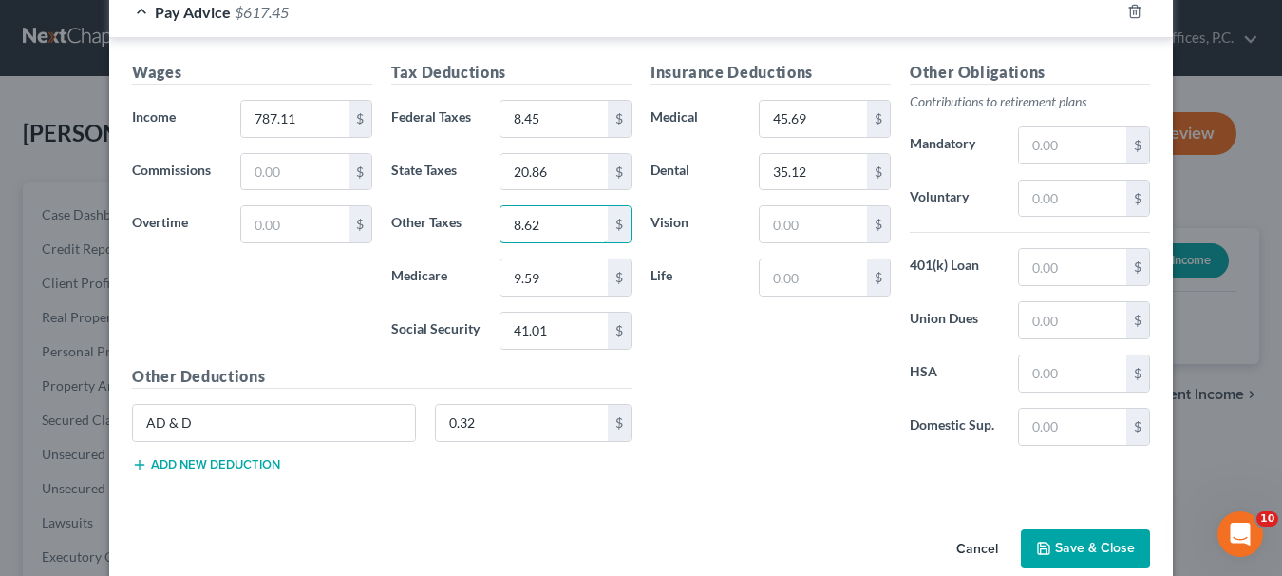
scroll to position [635, 0]
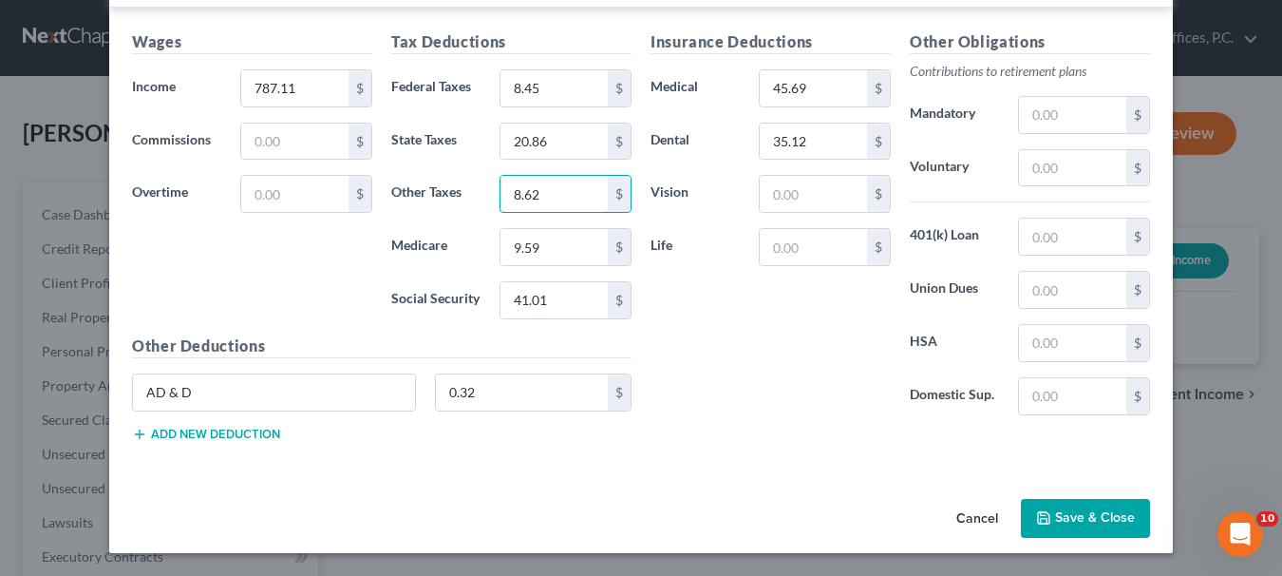
type input "8.62"
type input "1.03"
click at [247, 430] on button "Add new deduction" at bounding box center [206, 433] width 148 height 15
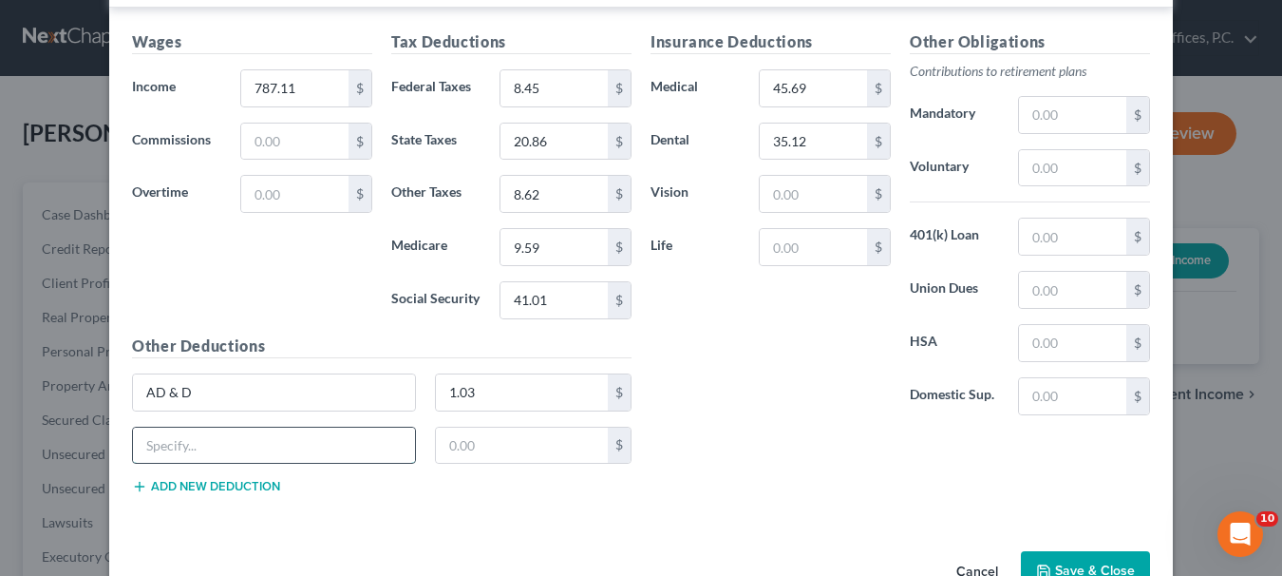
paste input "AFLAC STD Post Tax (560502)"
click at [335, 448] on input "AFLAC STD Post Tax (560502)" at bounding box center [274, 445] width 282 height 36
type input "A"
type input "Short-term Disability"
click at [462, 455] on input "text" at bounding box center [522, 445] width 173 height 36
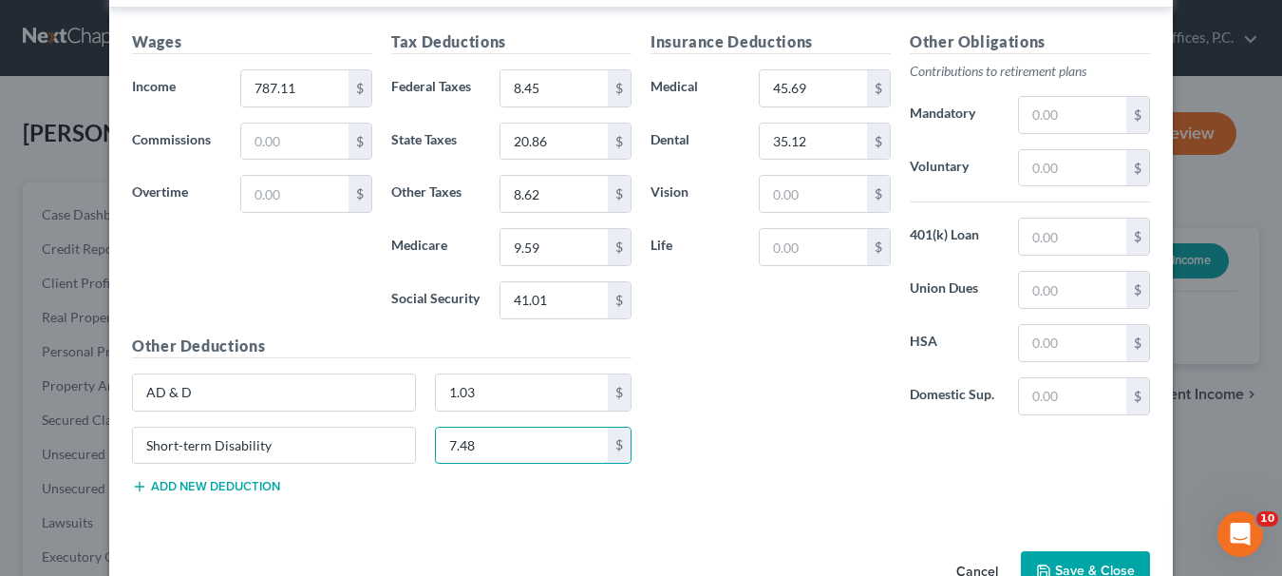
type input "7.48"
